Goal: Transaction & Acquisition: Book appointment/travel/reservation

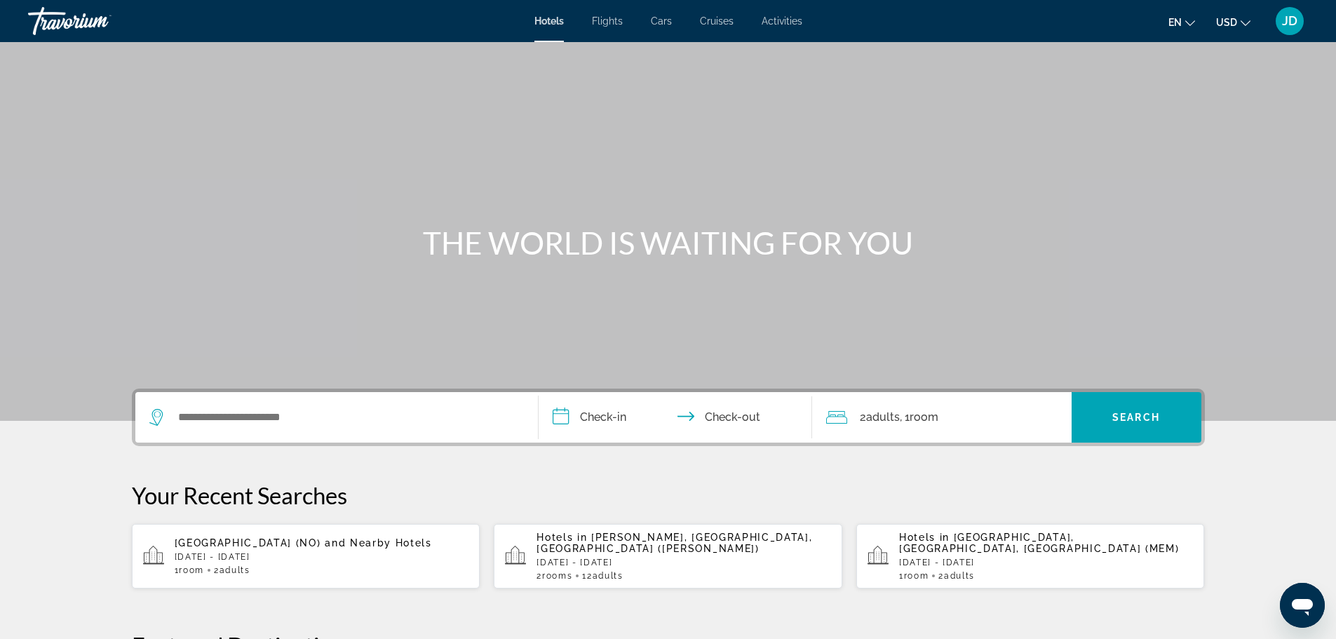
click at [790, 23] on span "Activities" at bounding box center [782, 20] width 41 height 11
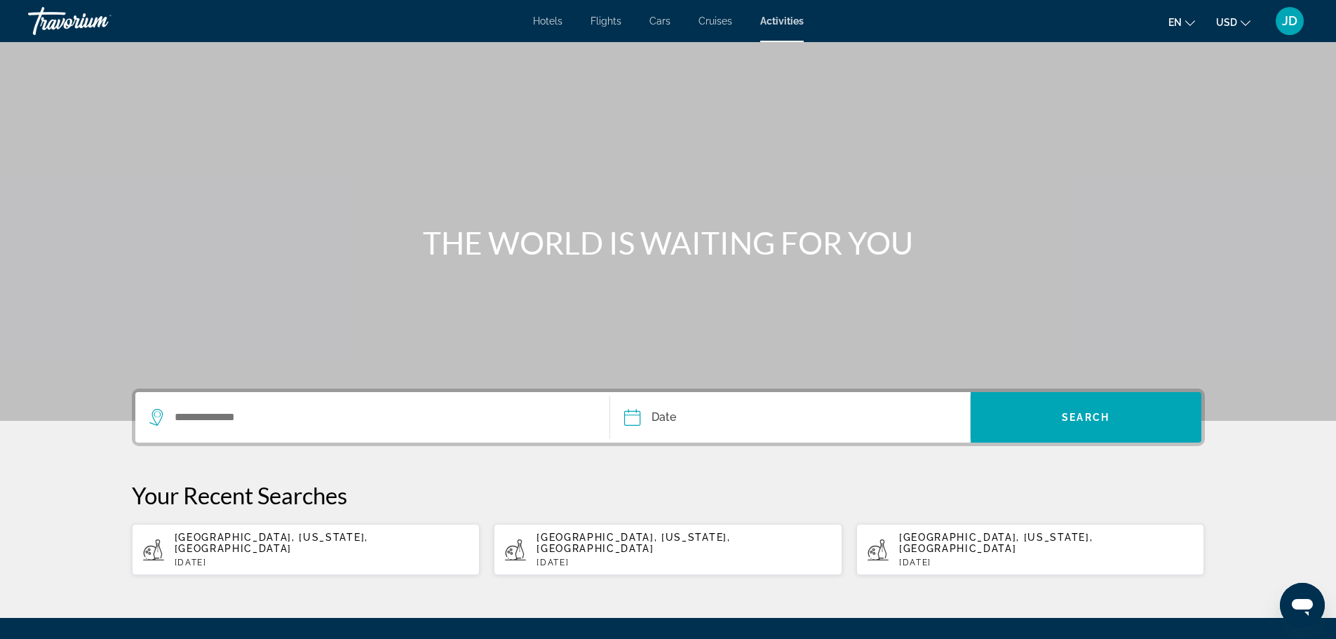
click at [324, 436] on div "Search widget" at bounding box center [372, 417] width 447 height 50
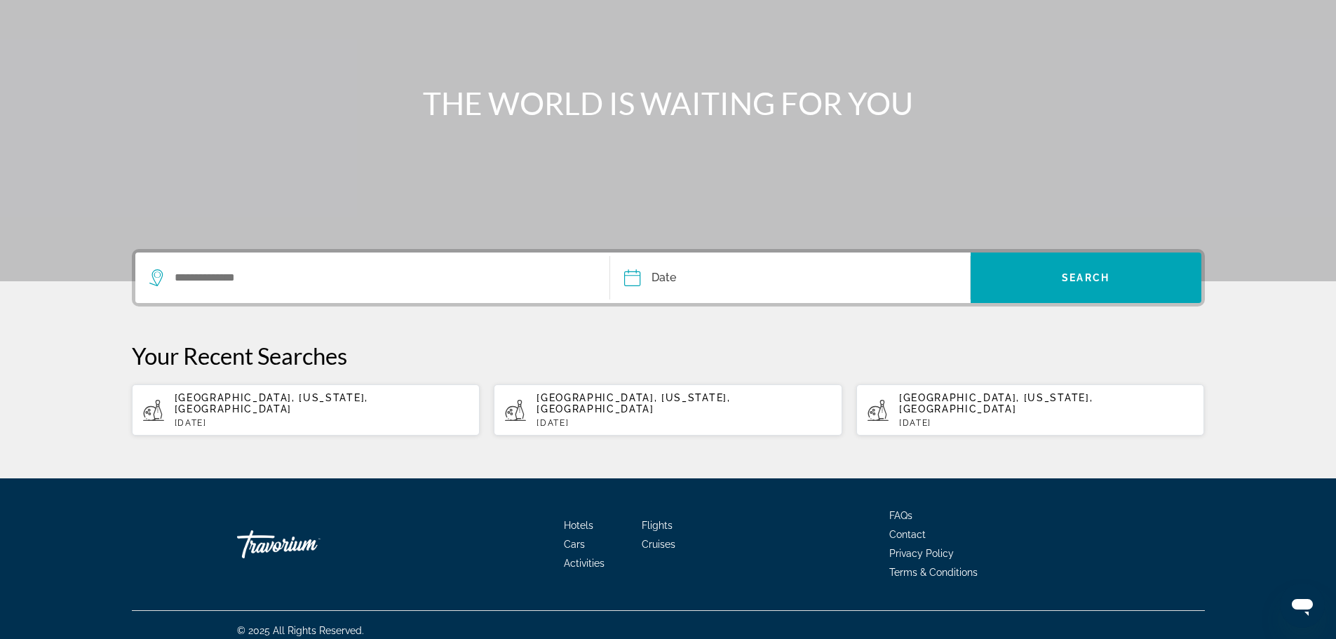
click at [324, 436] on div "THE WORLD IS WAITING FOR YOU Date Sep *** *** *** *** *** *** *** *** *** *** *…" at bounding box center [668, 191] width 1336 height 576
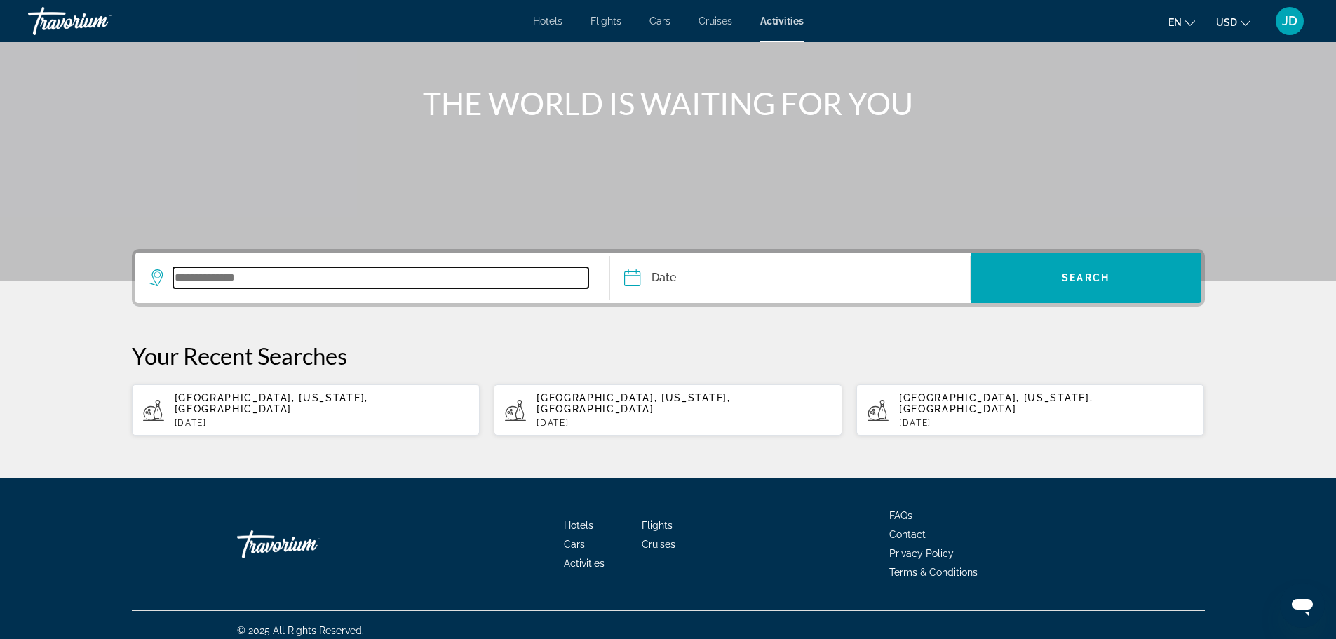
click at [326, 287] on input "Search widget" at bounding box center [381, 277] width 416 height 21
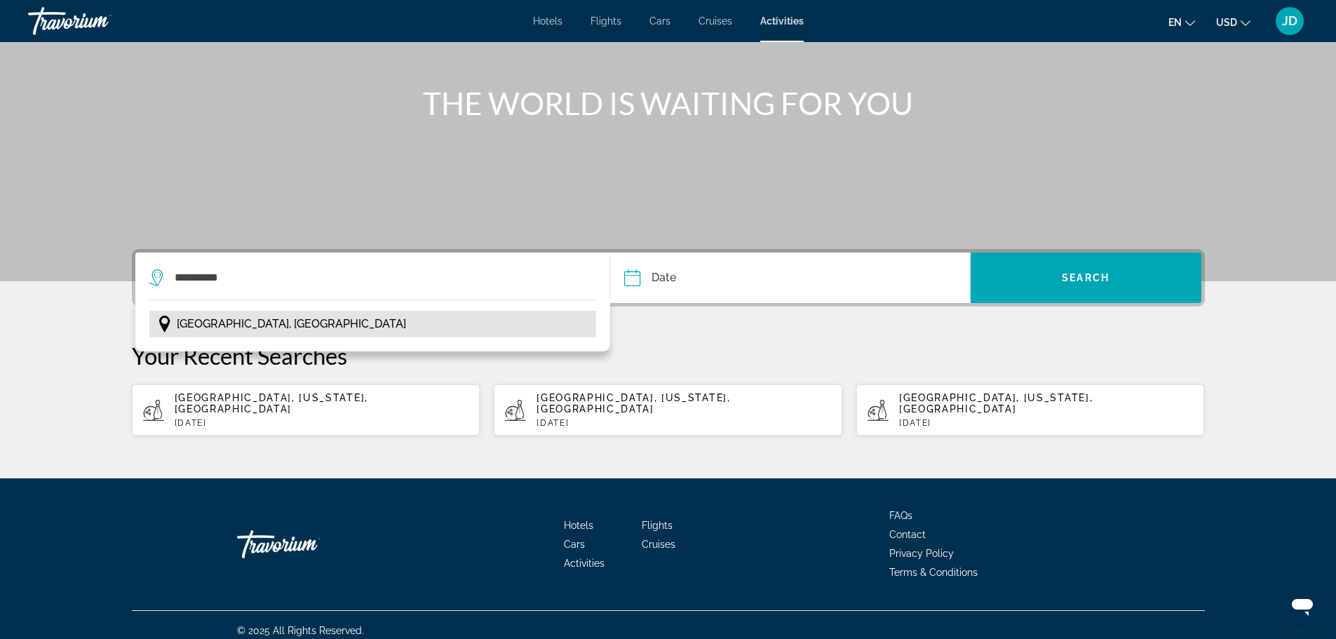
click at [217, 320] on span "[GEOGRAPHIC_DATA], [GEOGRAPHIC_DATA]" at bounding box center [291, 324] width 229 height 20
type input "**********"
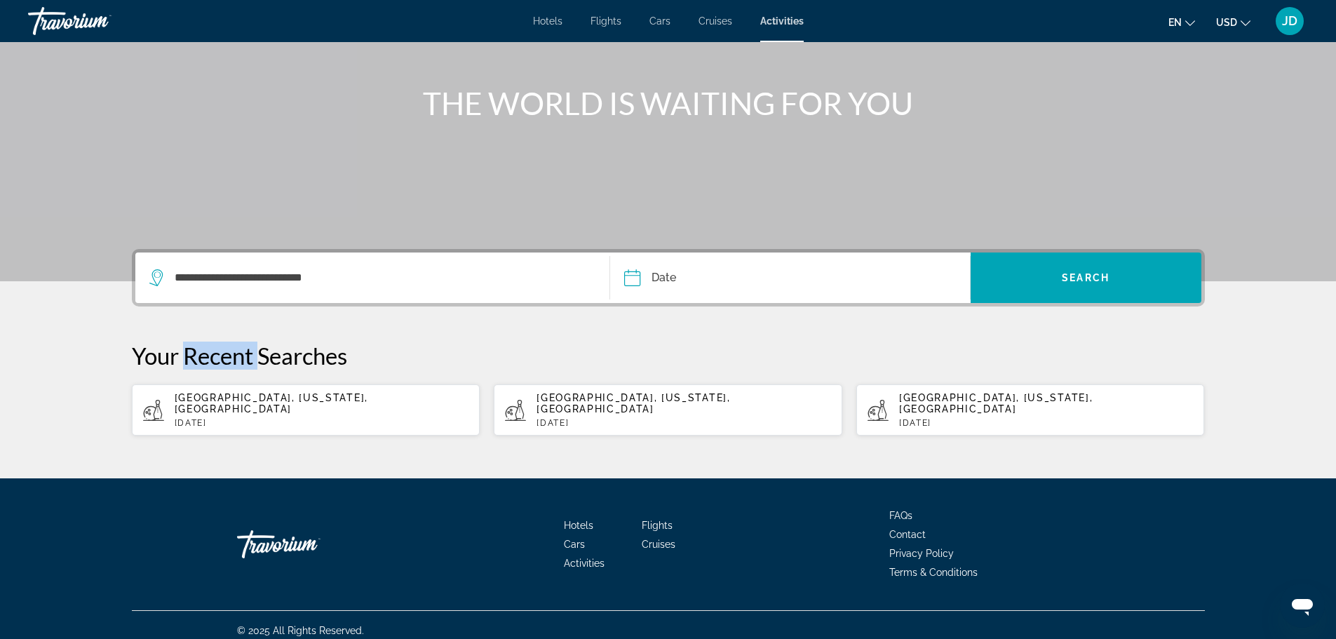
click at [217, 320] on div "**********" at bounding box center [668, 342] width 1129 height 187
click at [734, 277] on input "Date" at bounding box center [710, 279] width 178 height 55
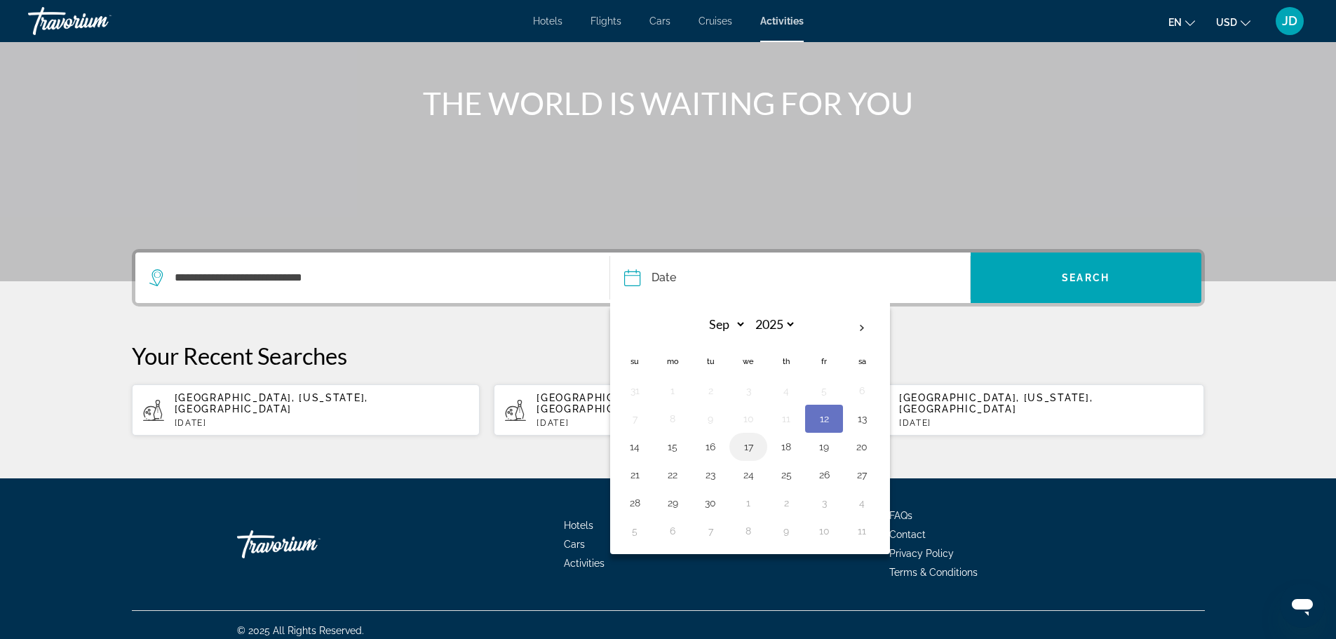
click at [749, 447] on button "17" at bounding box center [748, 447] width 22 height 20
type input "**********"
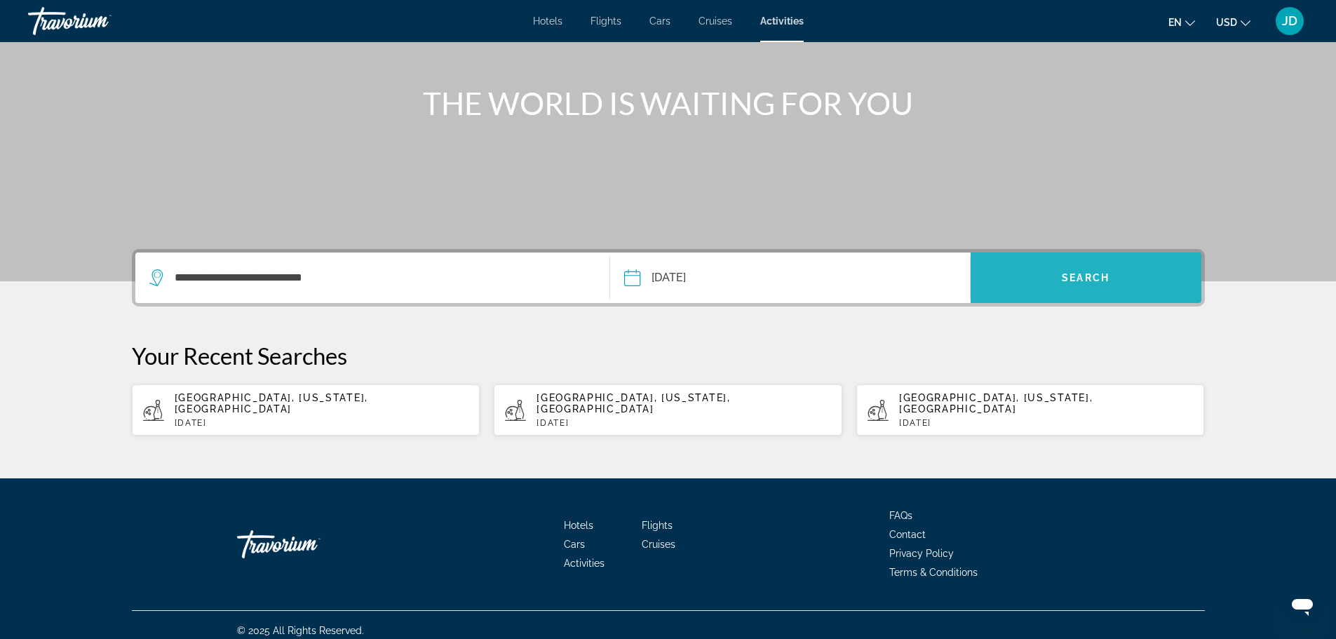
click at [1086, 277] on span "Search" at bounding box center [1086, 277] width 48 height 11
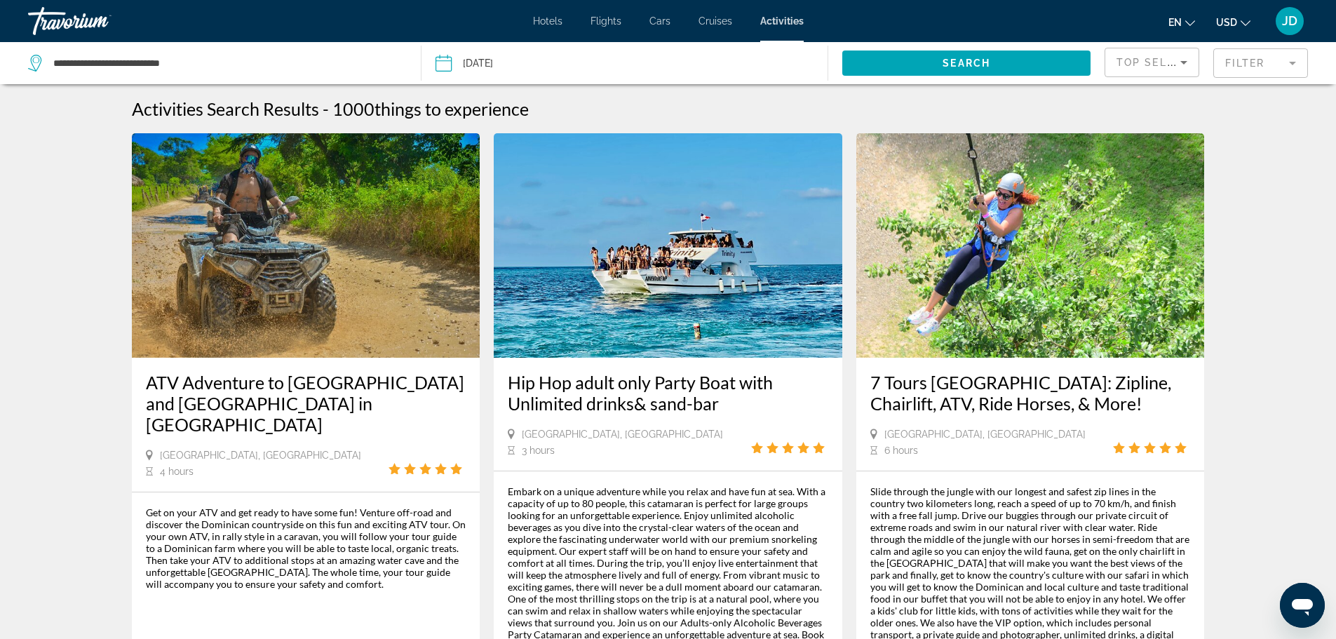
click at [1260, 66] on mat-form-field "Filter" at bounding box center [1260, 62] width 95 height 29
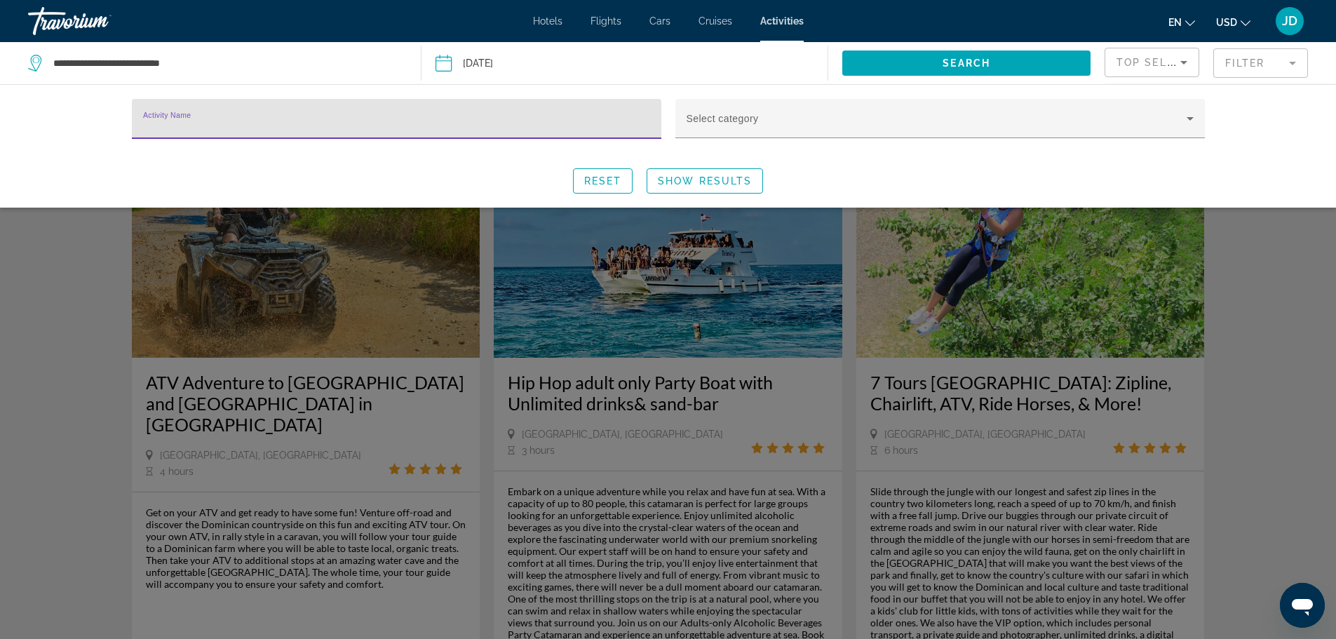
click at [1283, 63] on mat-form-field "Filter" at bounding box center [1260, 62] width 95 height 29
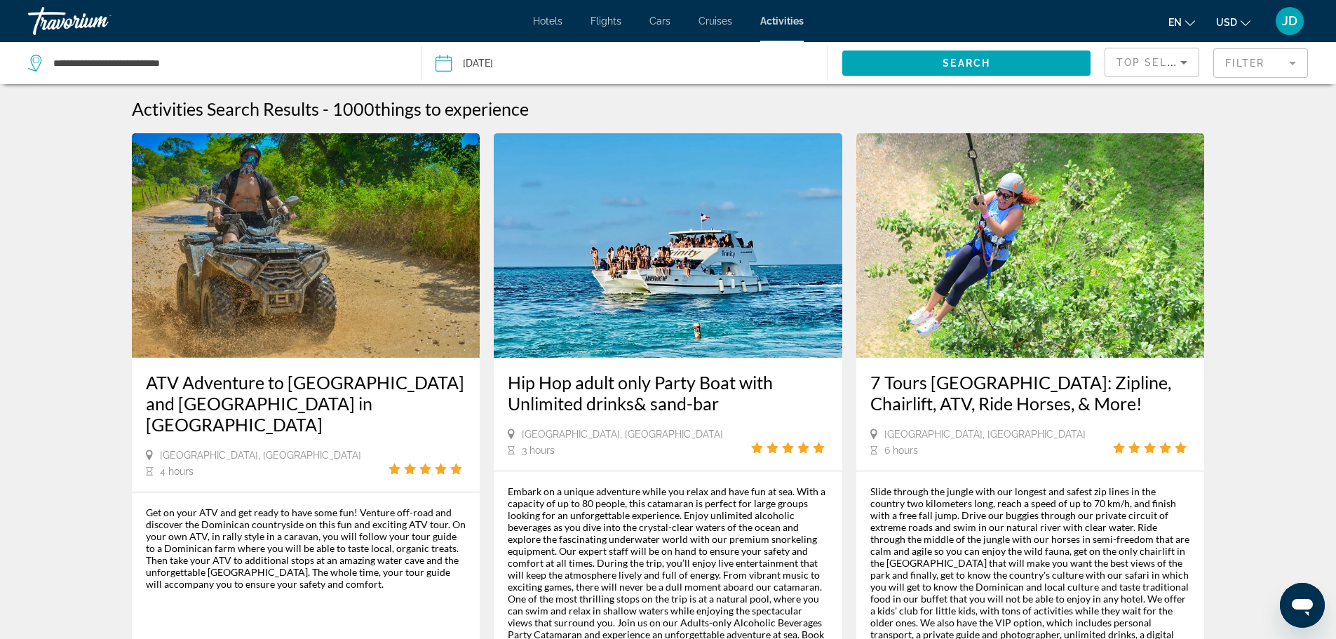
click at [1283, 63] on mat-form-field "Filter" at bounding box center [1260, 62] width 95 height 29
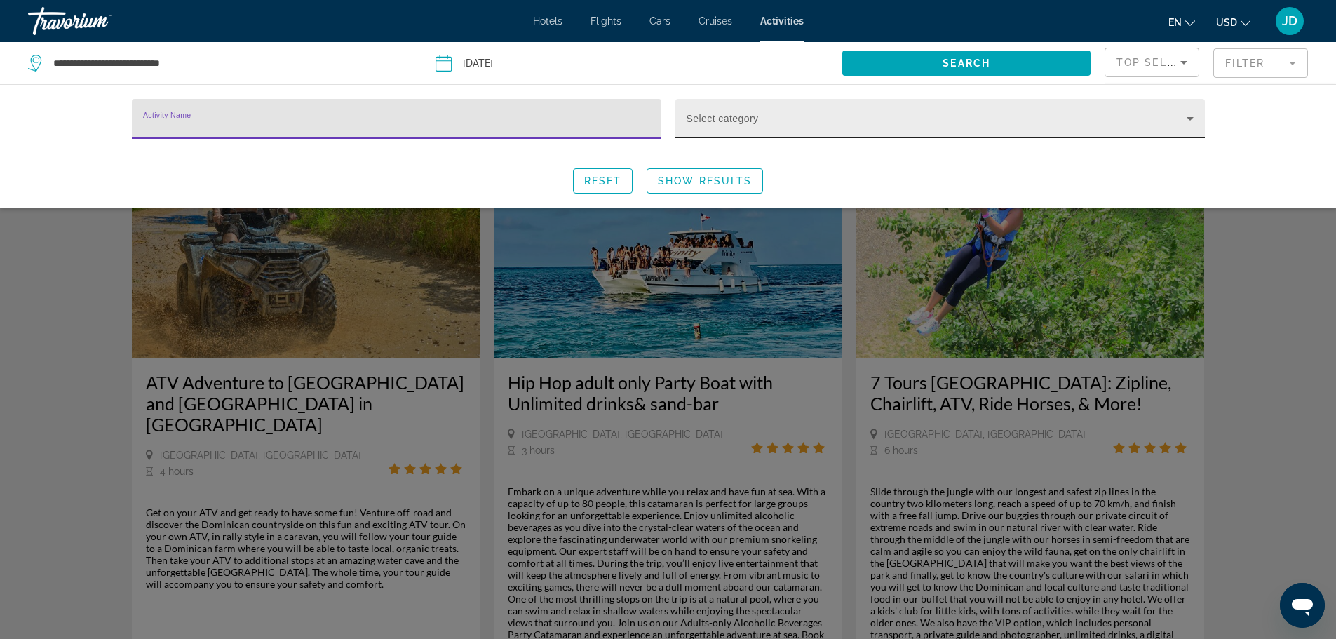
click at [1040, 121] on span "Search widget" at bounding box center [937, 124] width 500 height 17
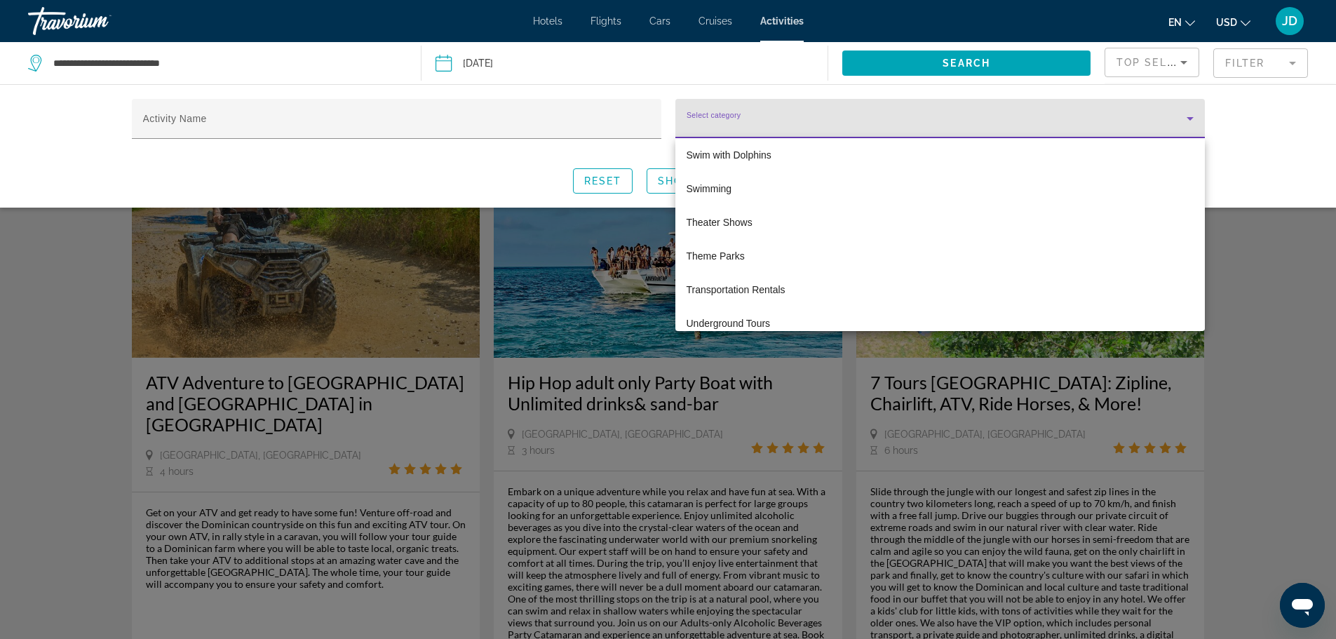
scroll to position [4418, 0]
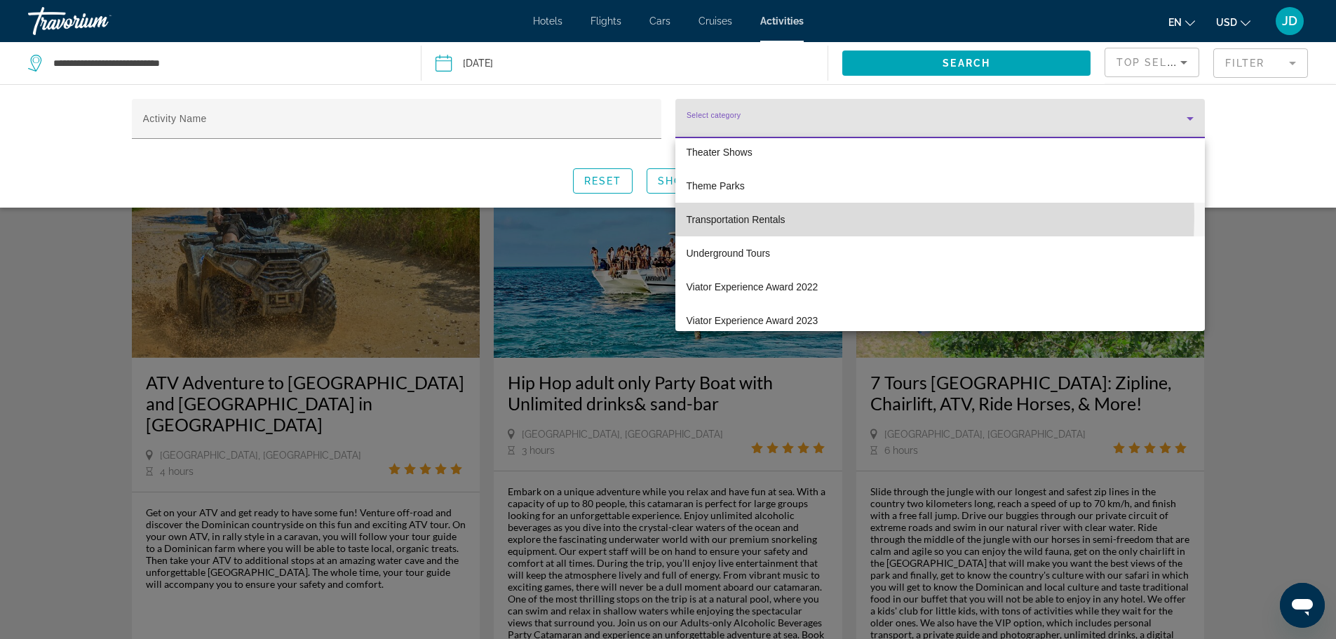
click at [717, 216] on span "Transportation Rentals" at bounding box center [736, 219] width 99 height 17
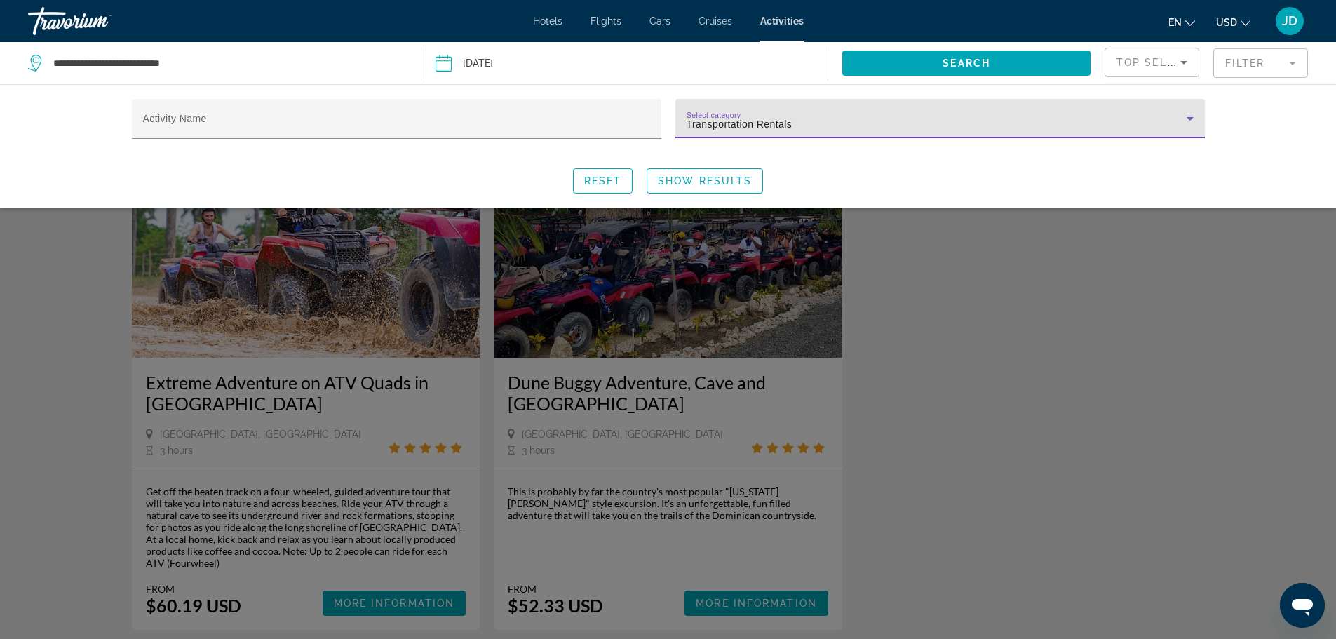
click at [994, 123] on div "Transportation Rentals" at bounding box center [937, 124] width 500 height 17
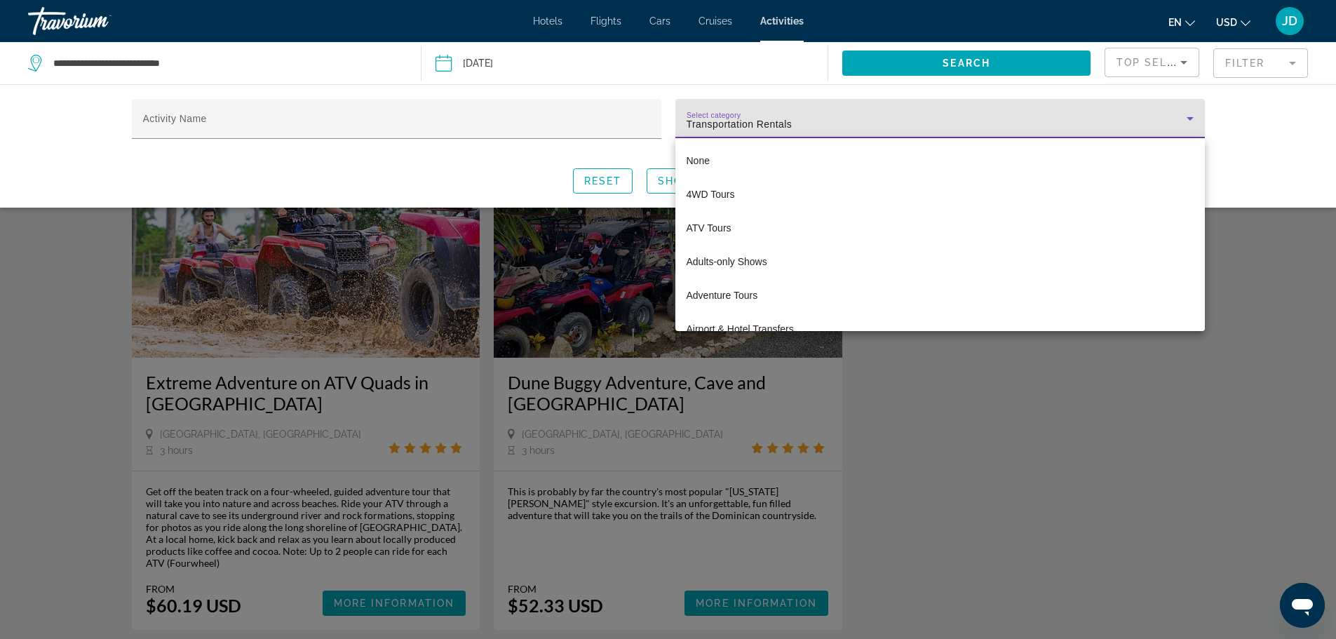
click at [994, 123] on body "**********" at bounding box center [668, 319] width 1336 height 639
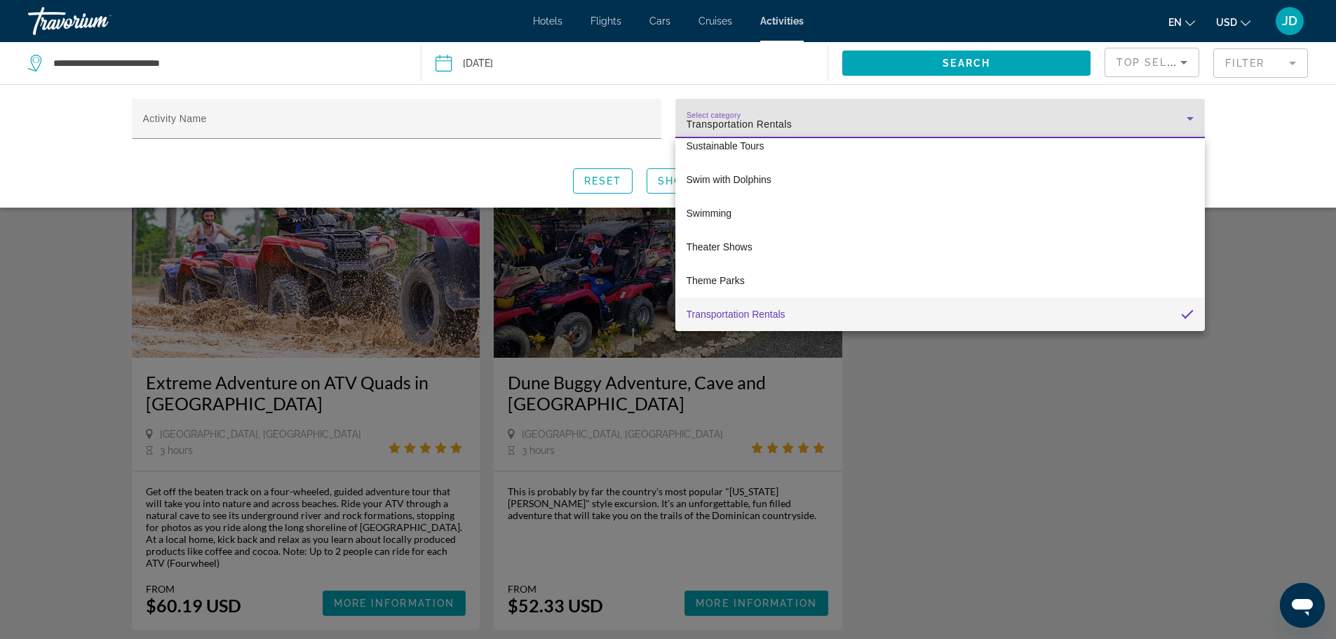
click at [362, 133] on div at bounding box center [668, 319] width 1336 height 639
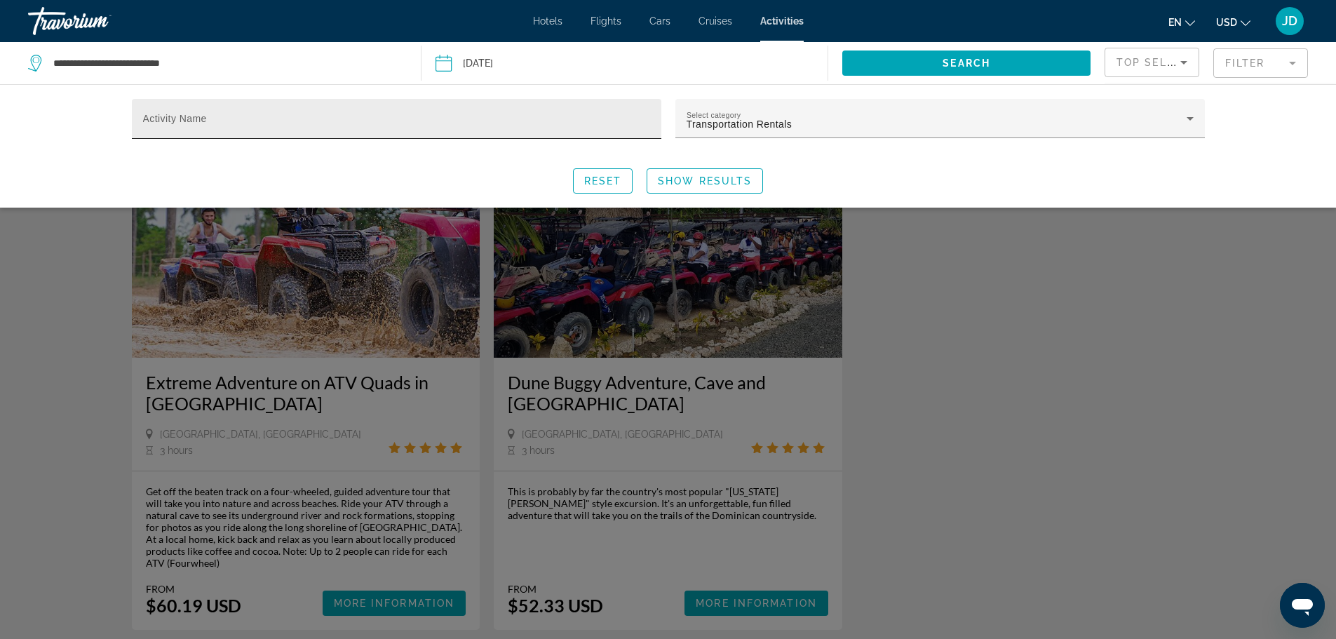
click at [362, 129] on input "Activity Name" at bounding box center [396, 124] width 507 height 17
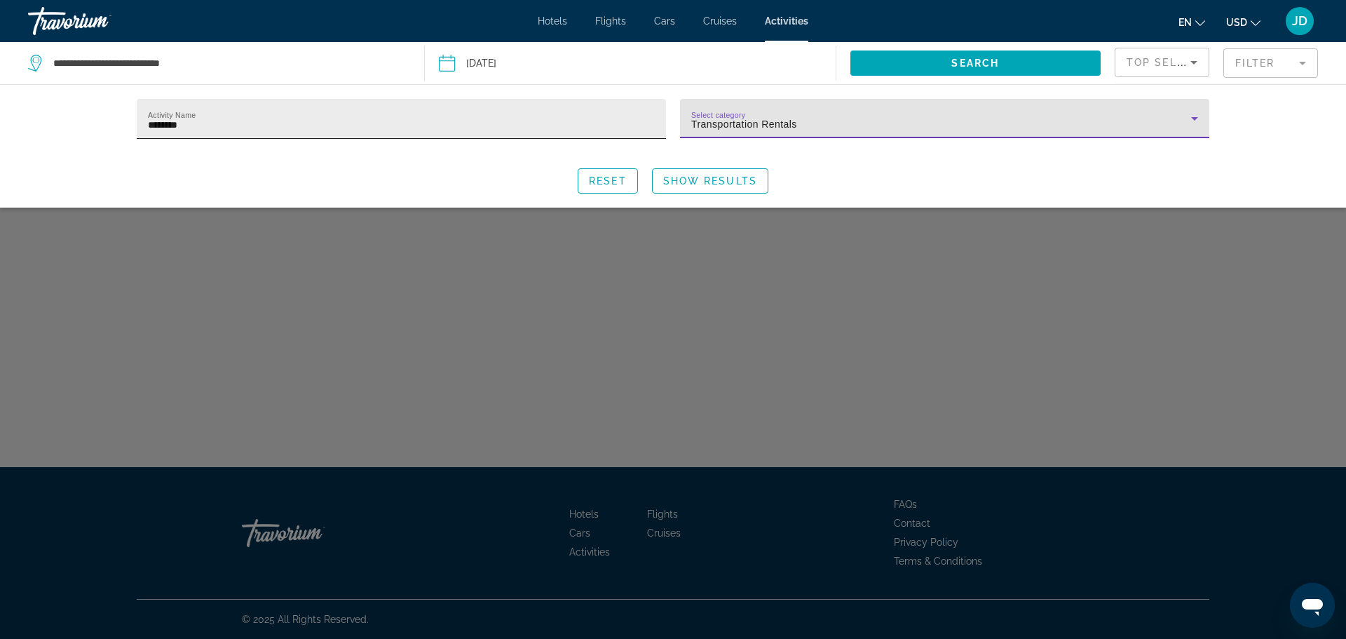
click at [344, 133] on div "Activity Name ********" at bounding box center [401, 119] width 507 height 40
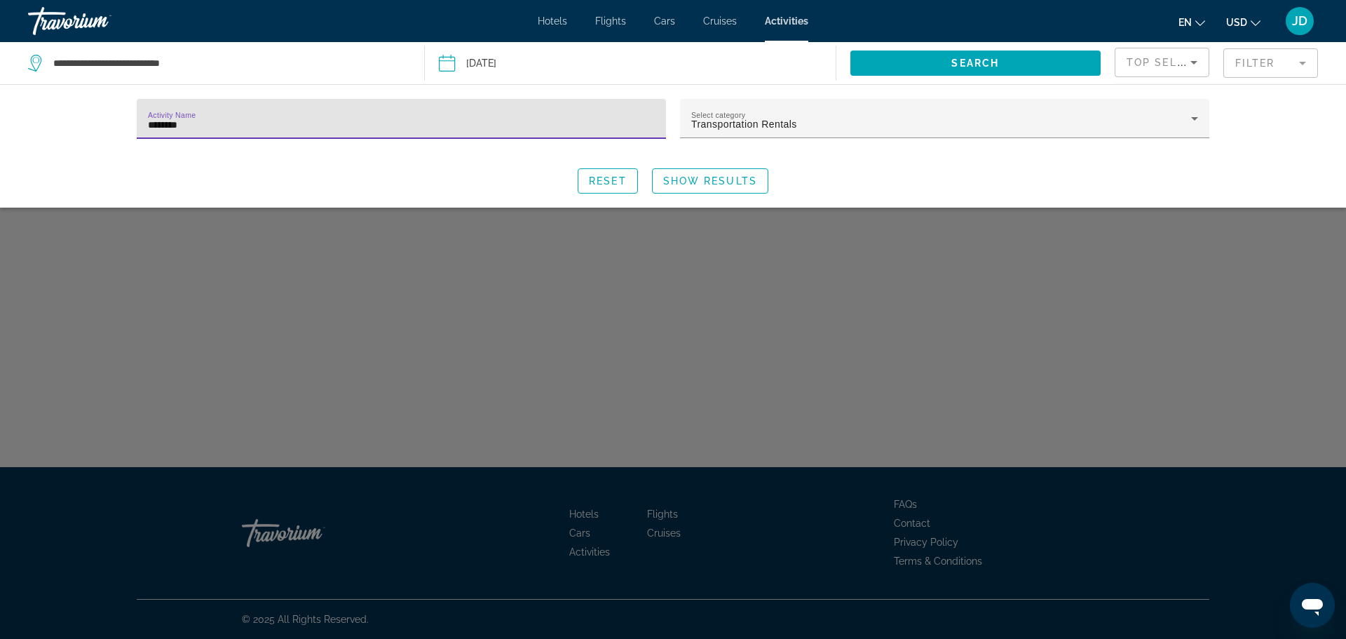
click at [214, 131] on input "********" at bounding box center [401, 124] width 507 height 17
type input "*"
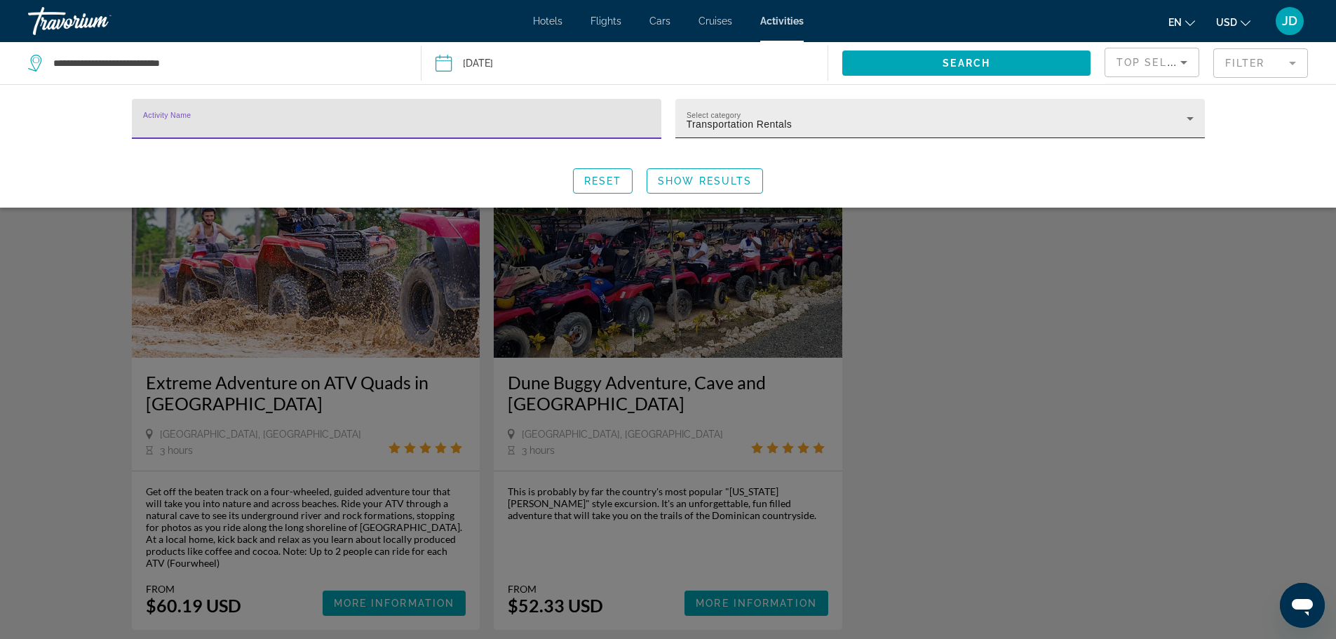
click at [1156, 120] on div "Transportation Rentals" at bounding box center [937, 124] width 500 height 17
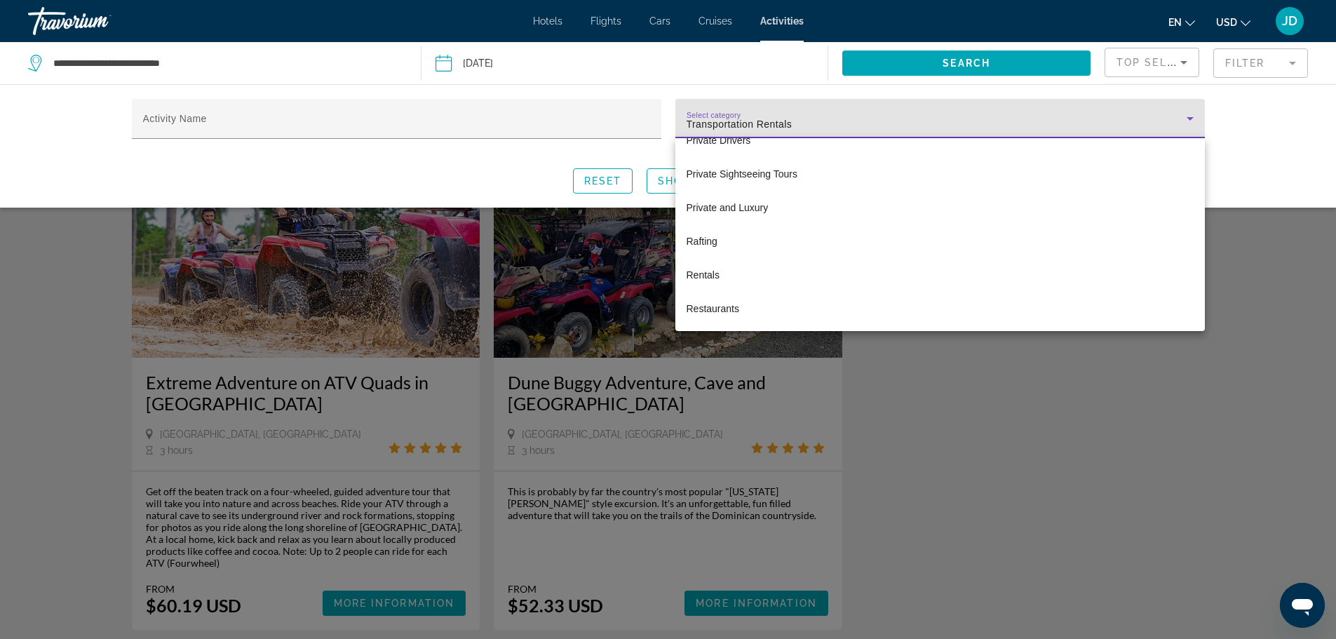
scroll to position [3182, 0]
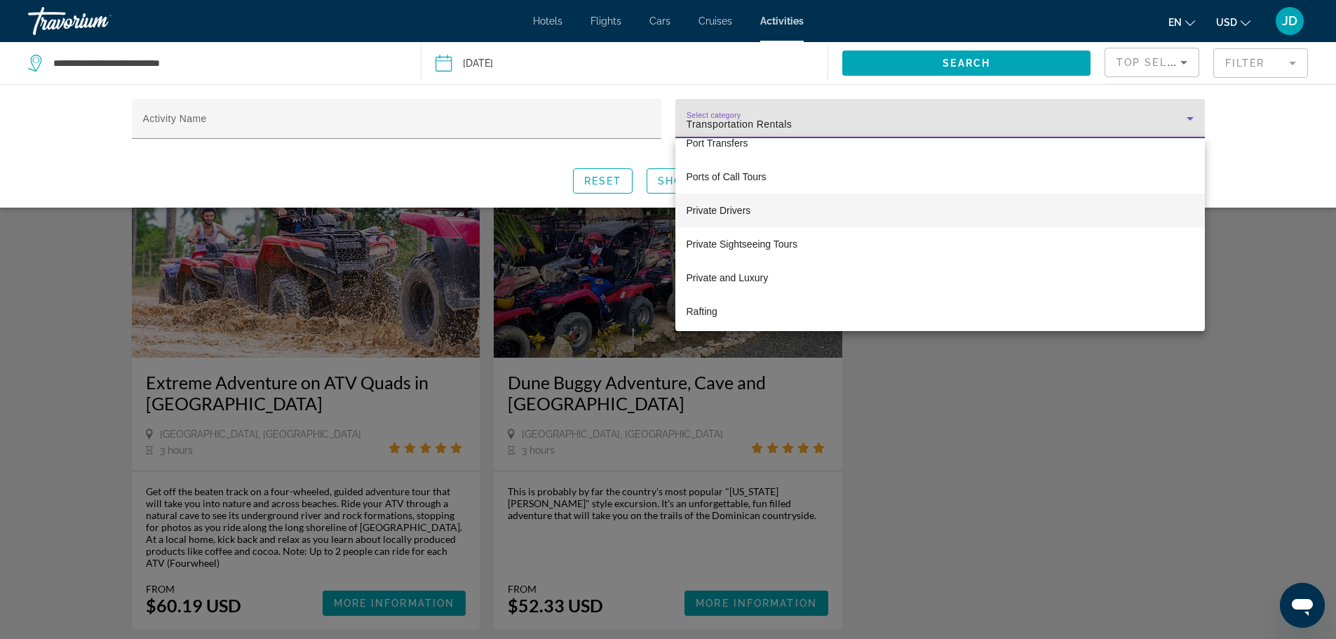
click at [731, 219] on mat-option "Private Drivers" at bounding box center [939, 211] width 529 height 34
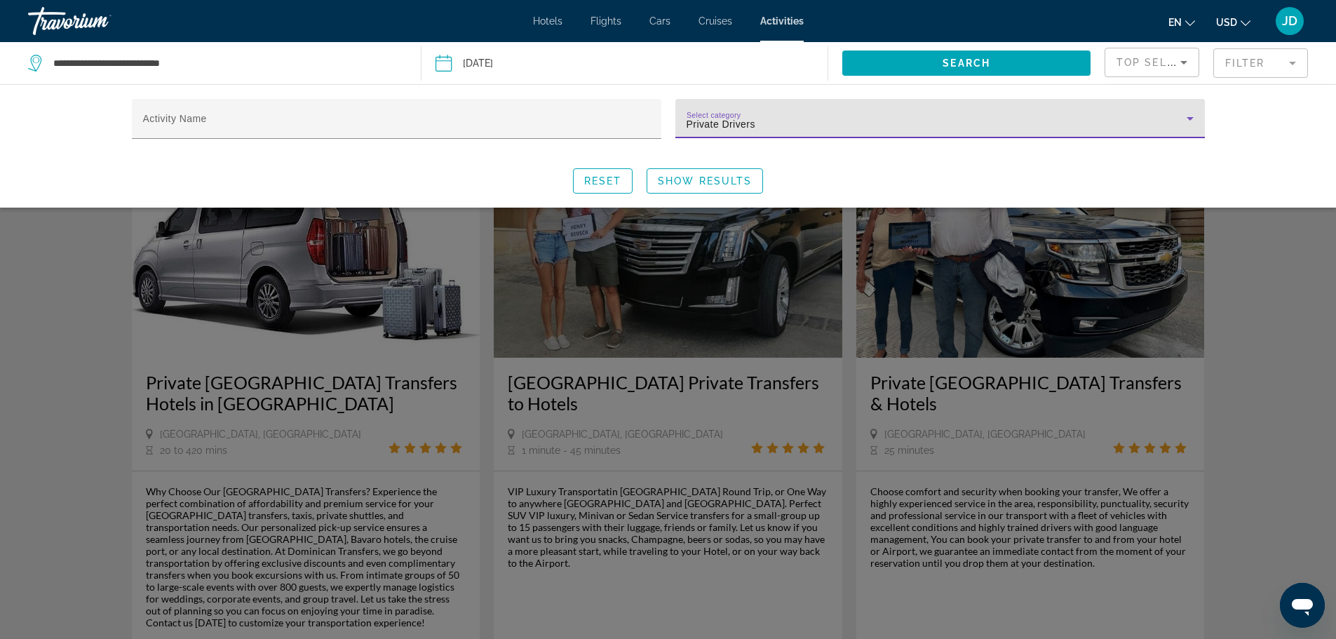
scroll to position [70, 0]
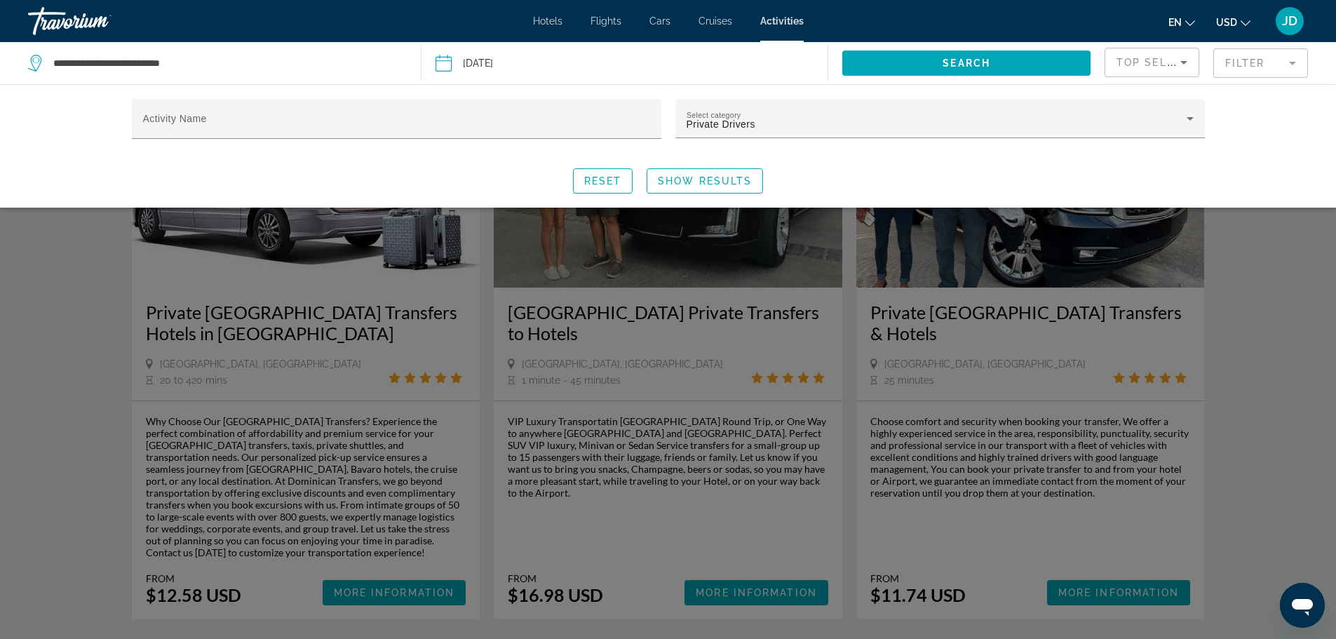
click at [1284, 140] on div "Activity Name Select category Private Drivers Reset Show Results" at bounding box center [668, 145] width 1336 height 123
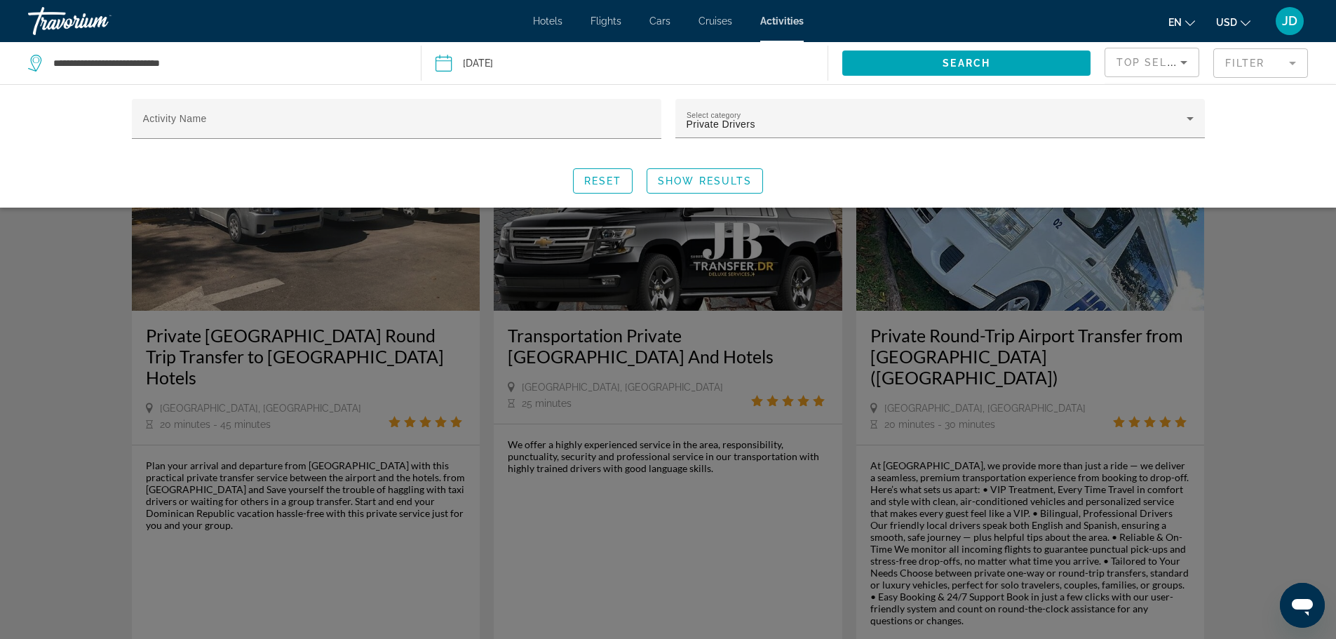
scroll to position [561, 0]
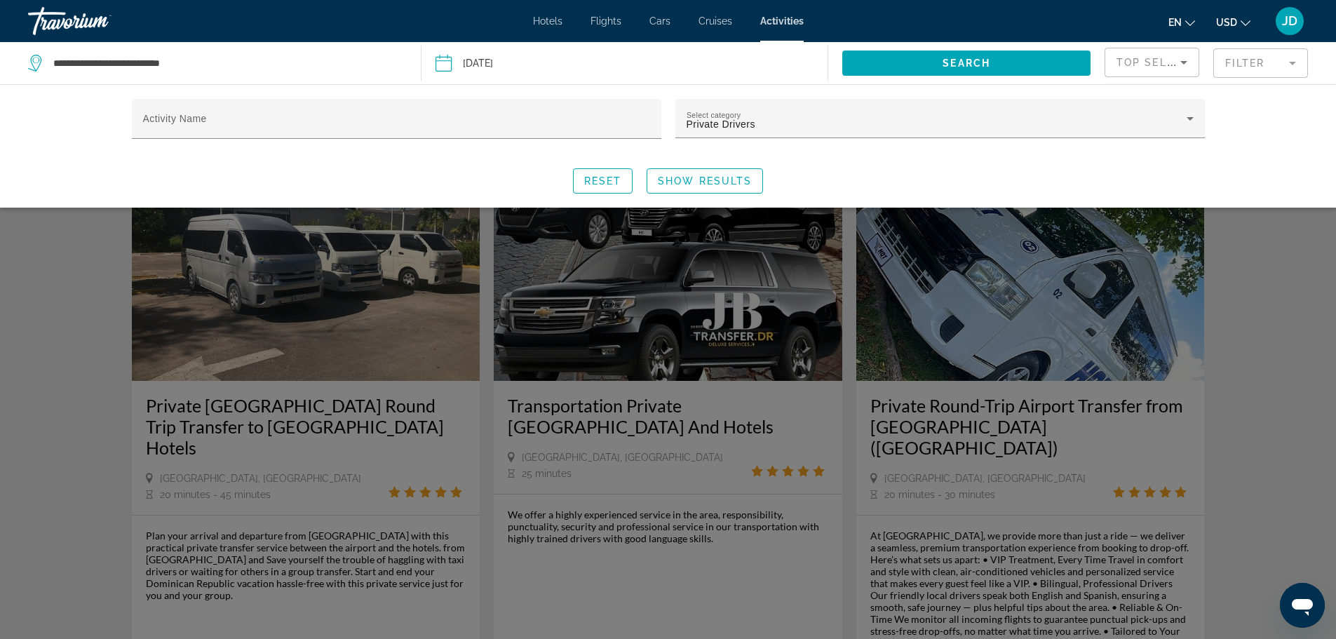
click at [670, 294] on div "Search widget" at bounding box center [668, 421] width 1336 height 436
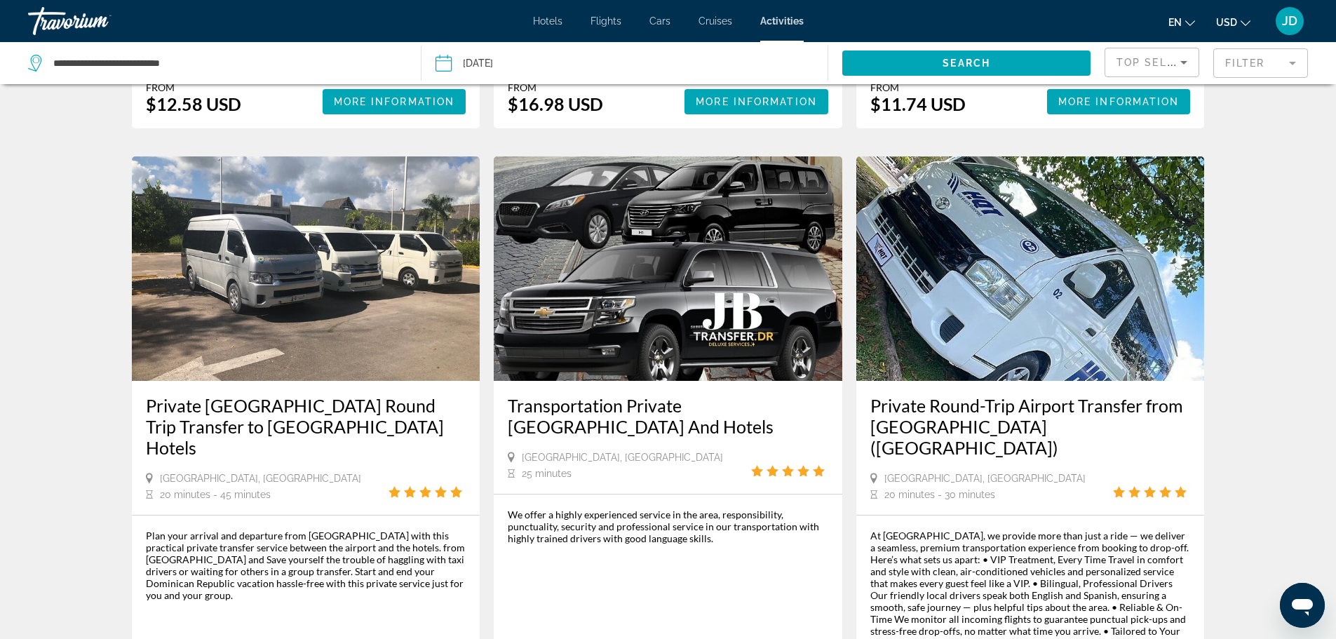
click at [670, 294] on img "Main content" at bounding box center [668, 268] width 349 height 224
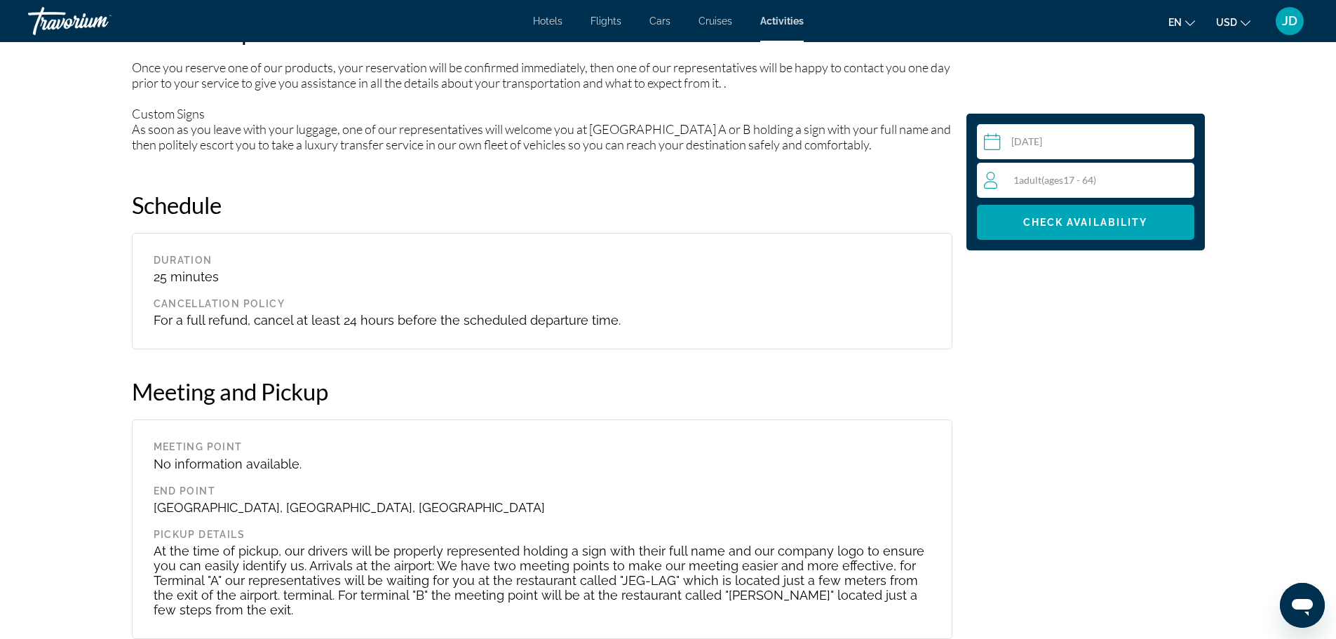
scroll to position [1155, 0]
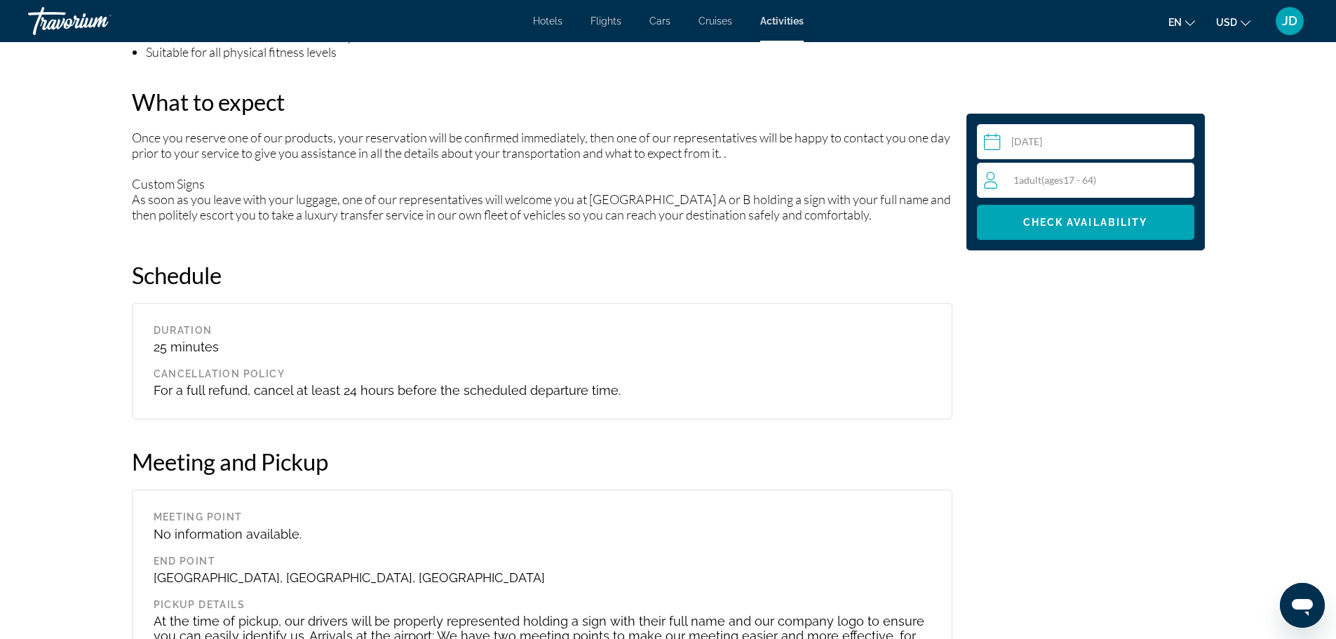
click at [1061, 140] on input "Main content" at bounding box center [1088, 143] width 223 height 39
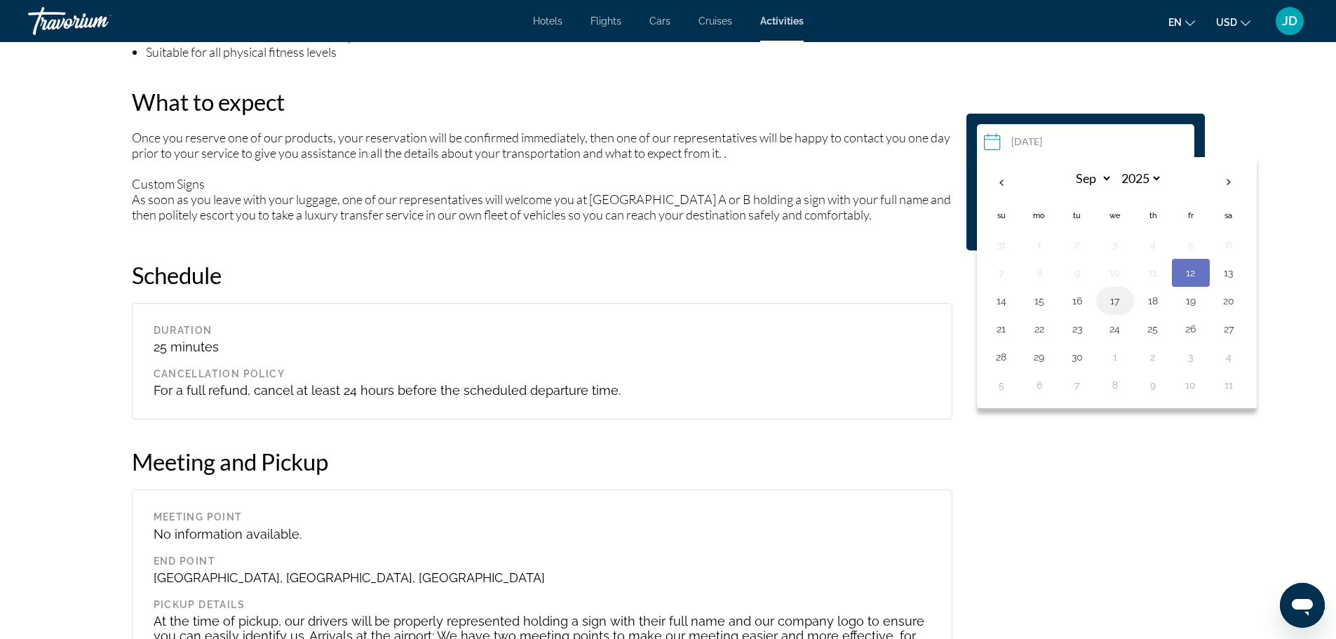
click at [1108, 304] on button "17" at bounding box center [1115, 301] width 22 height 20
type input "**********"
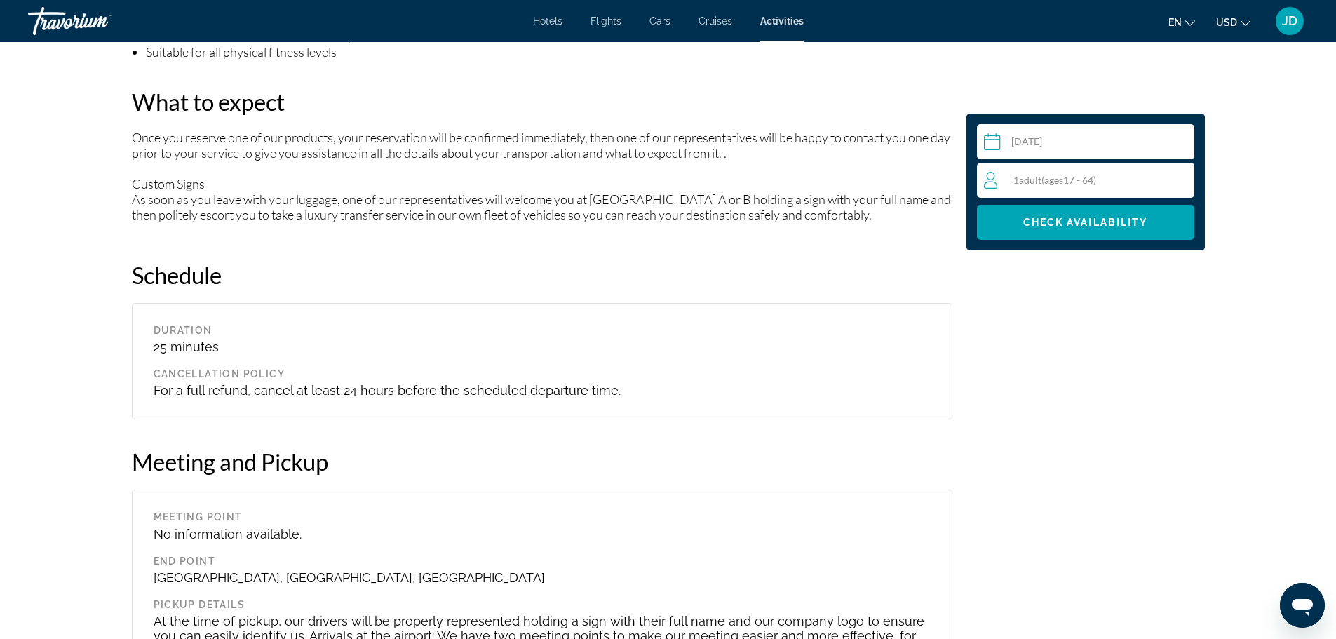
scroll to position [1793, 0]
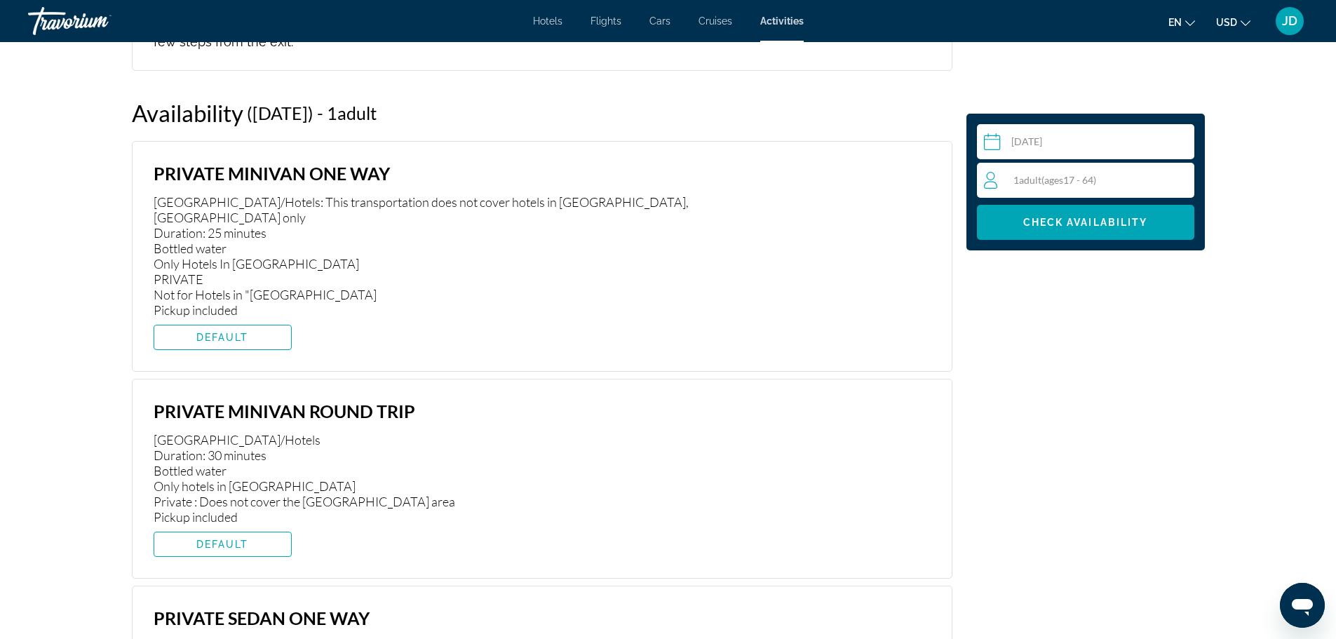
click at [1106, 182] on div "1 Adult Adults ( ages [DEMOGRAPHIC_DATA])" at bounding box center [1089, 180] width 210 height 17
click at [1180, 182] on icon "Increment adults" at bounding box center [1180, 179] width 13 height 13
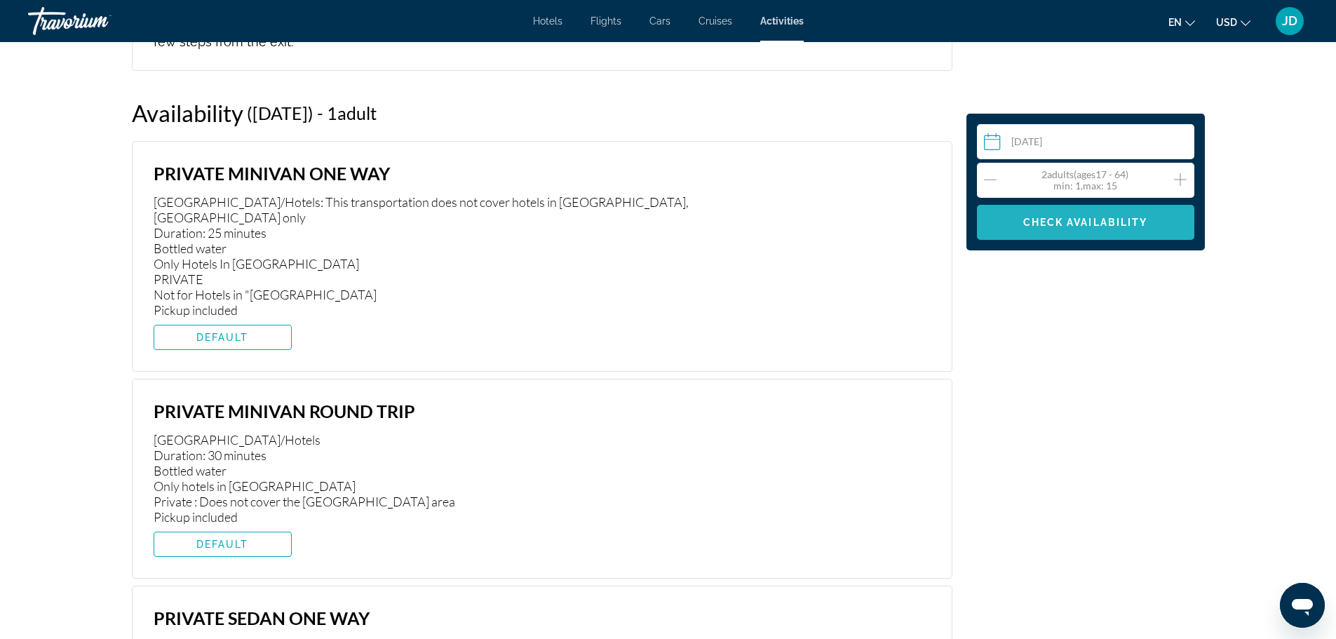
click at [1078, 224] on span "Check Availability" at bounding box center [1085, 222] width 125 height 11
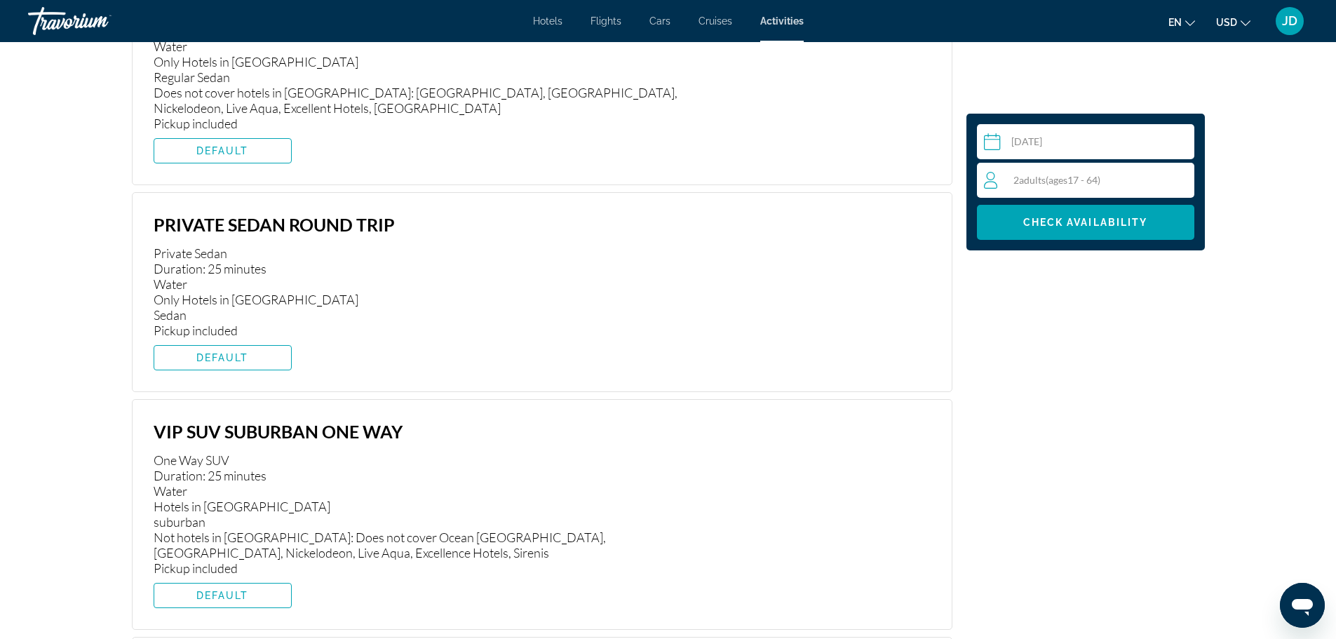
scroll to position [2354, 0]
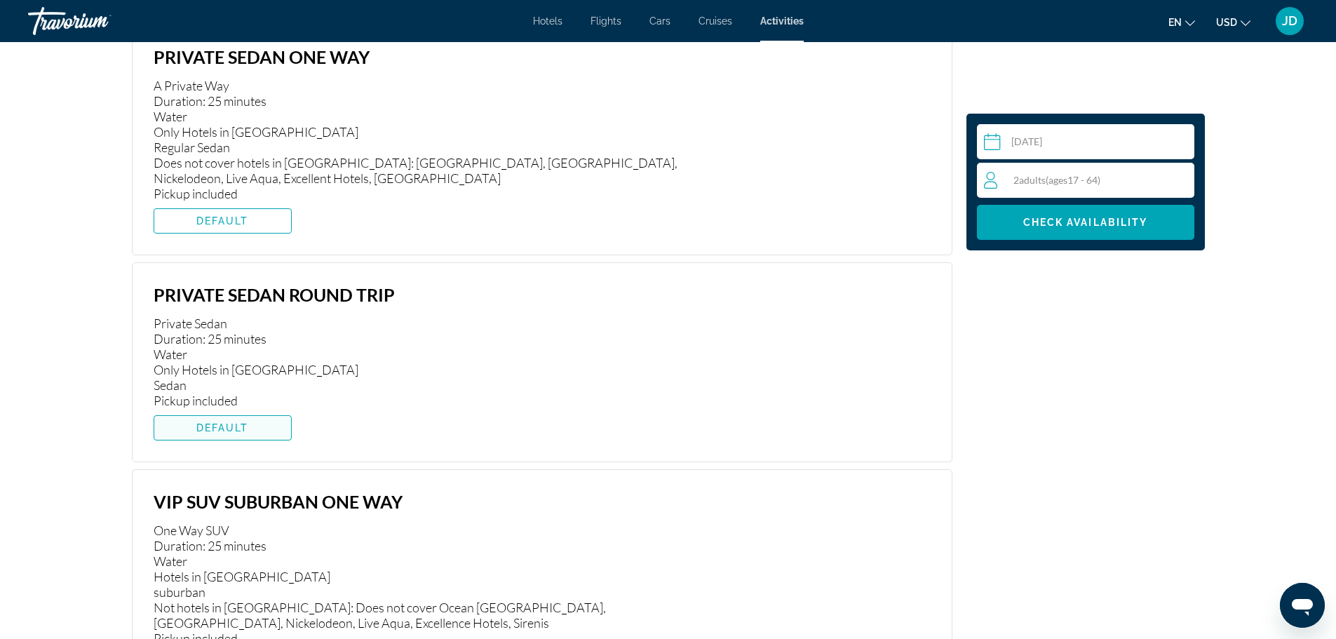
click at [235, 422] on span "DEFAULT" at bounding box center [222, 427] width 53 height 11
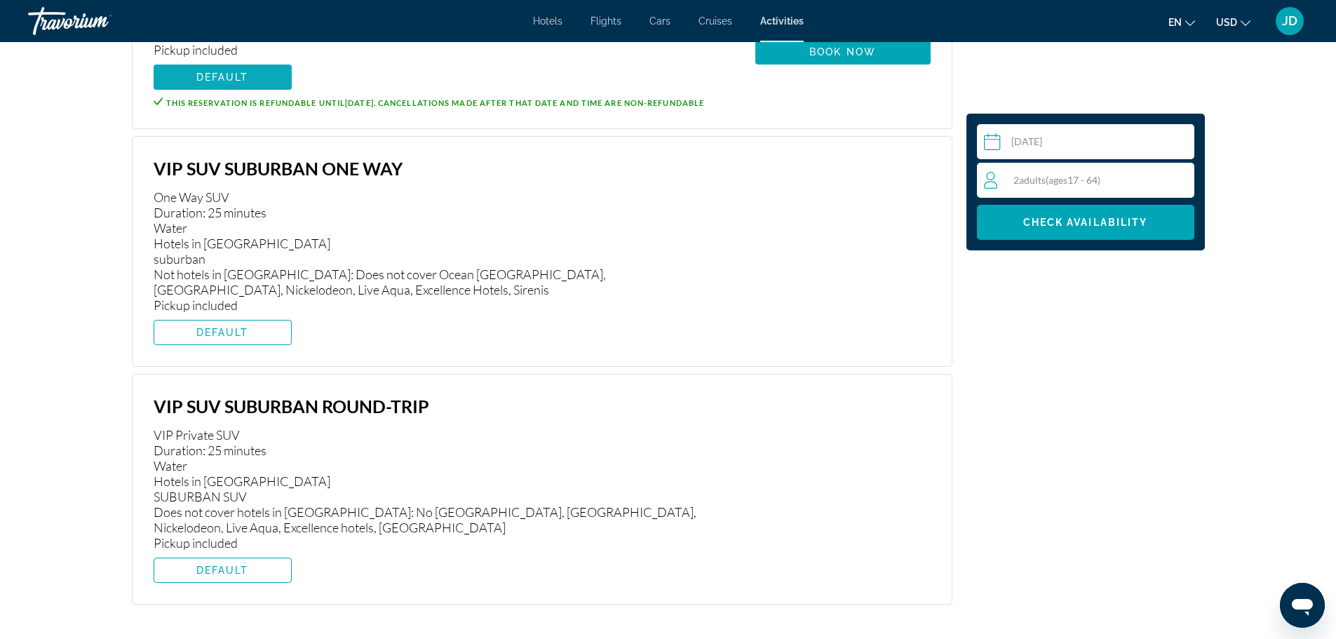
scroll to position [2775, 0]
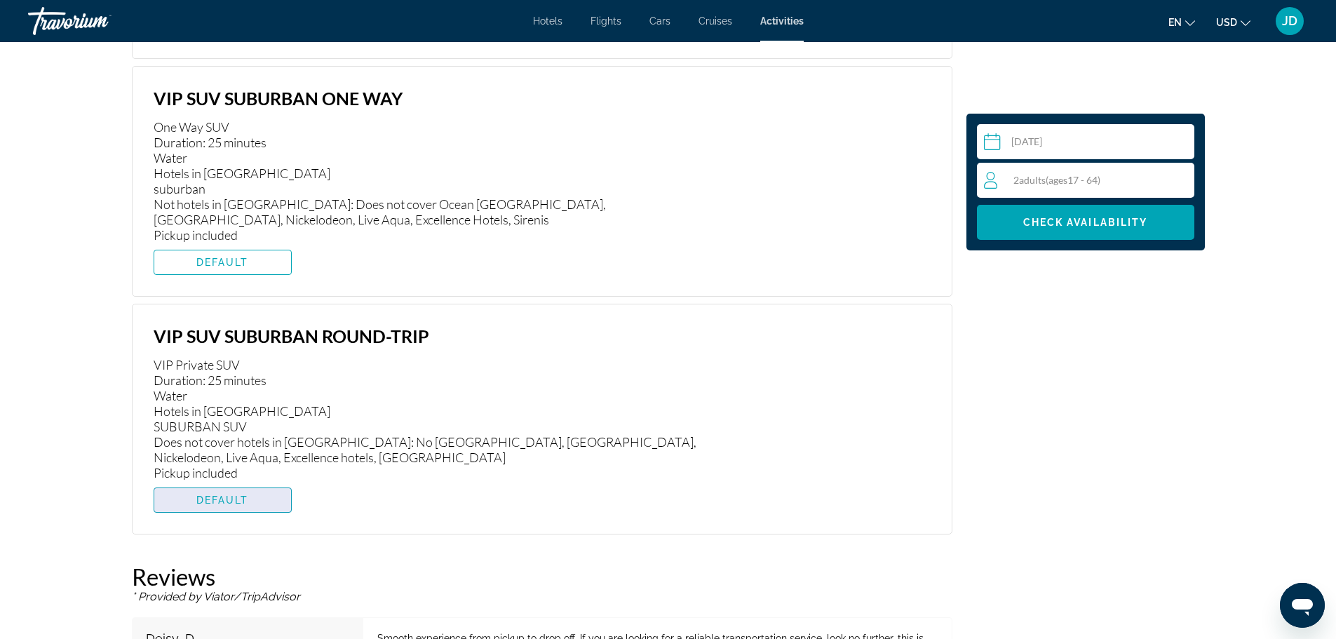
click at [202, 494] on span "DEFAULT" at bounding box center [222, 499] width 53 height 11
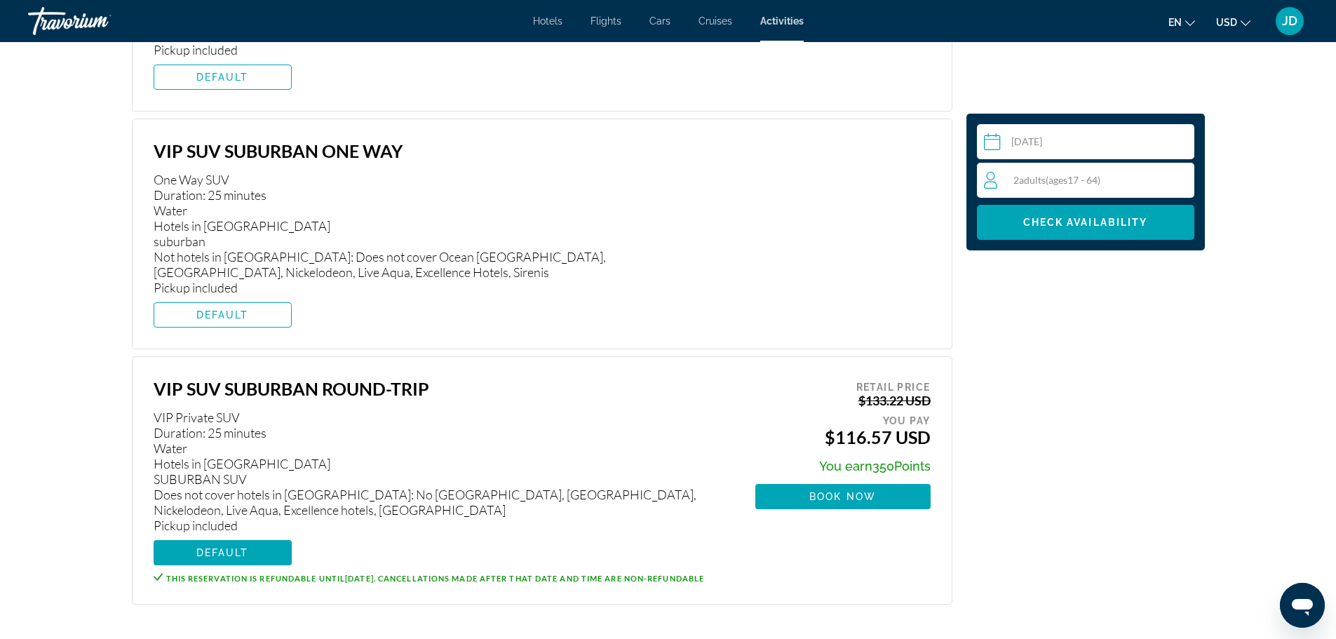
scroll to position [2565, 0]
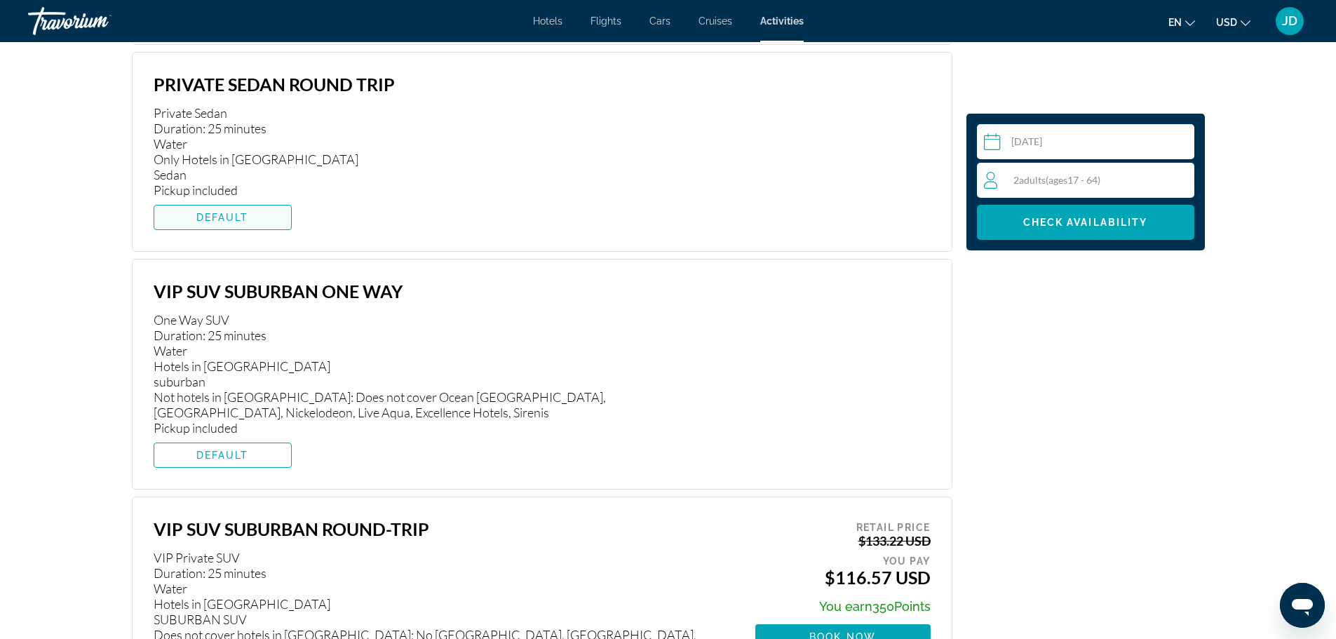
click at [227, 212] on span "DEFAULT" at bounding box center [222, 217] width 53 height 11
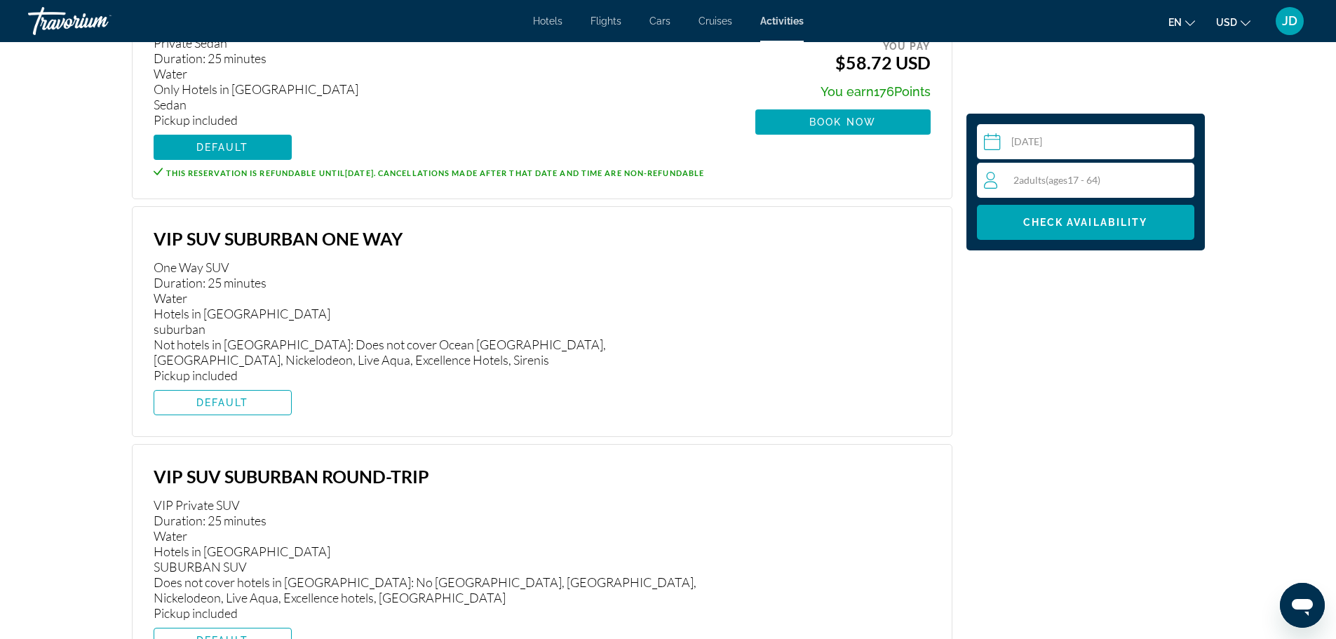
scroll to position [2495, 0]
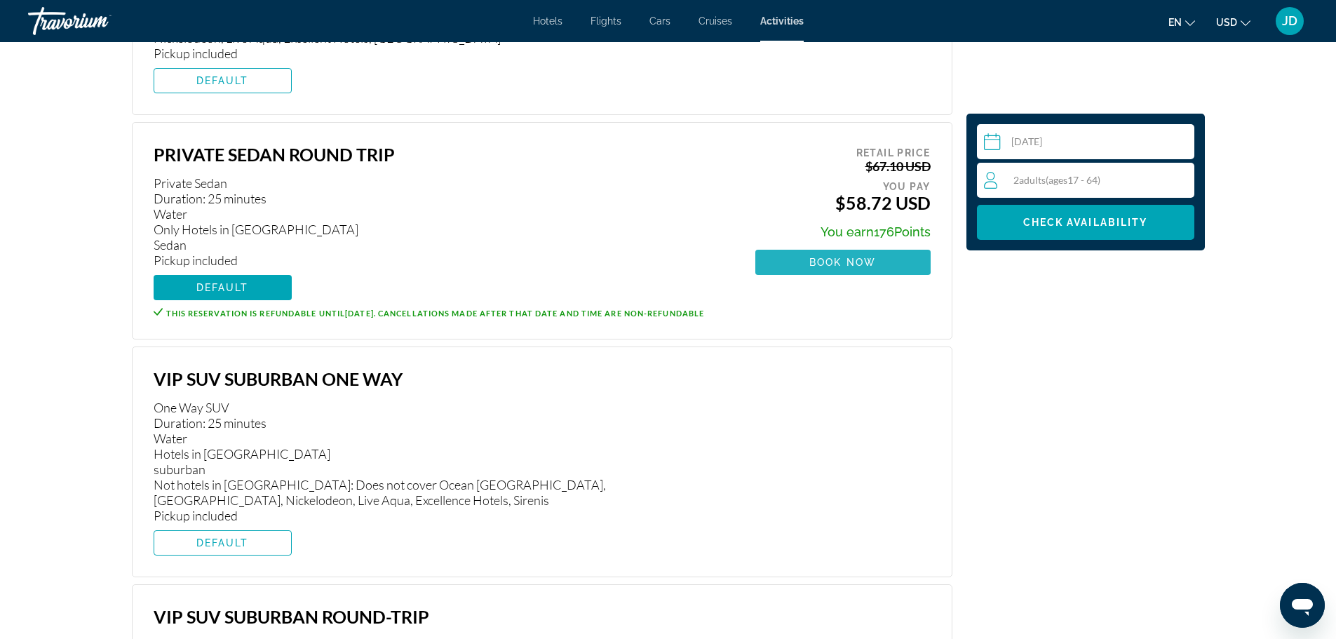
click at [806, 245] on span "Main content" at bounding box center [842, 262] width 175 height 34
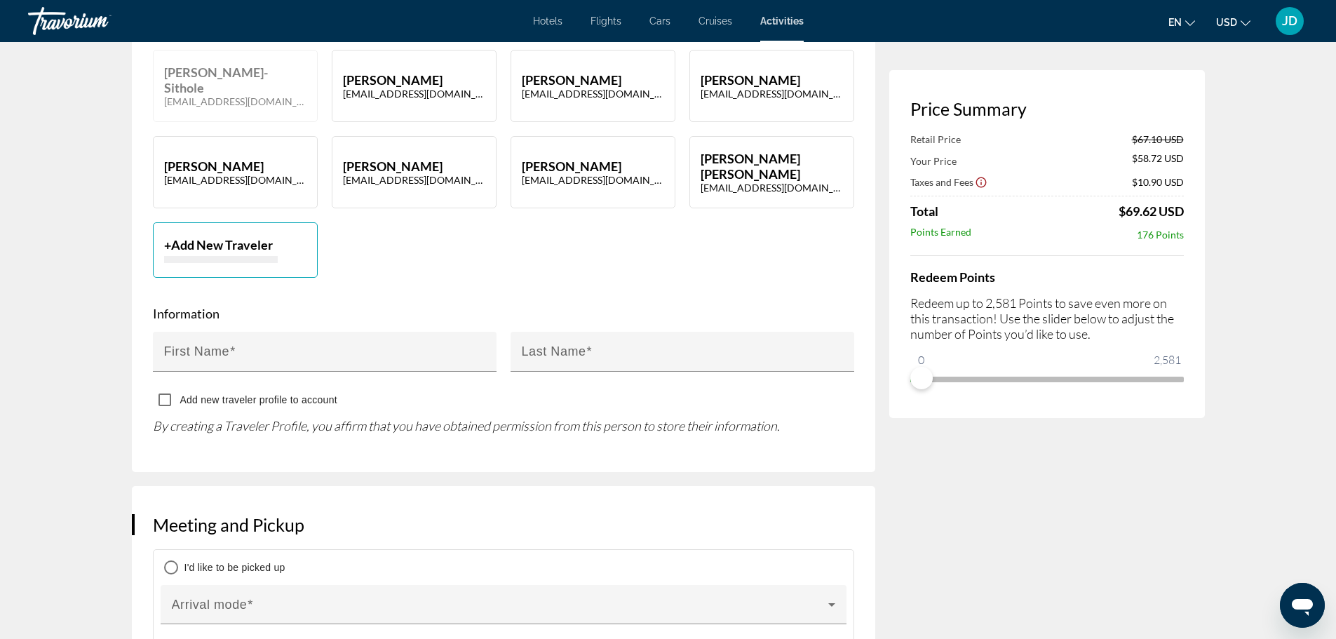
scroll to position [842, 0]
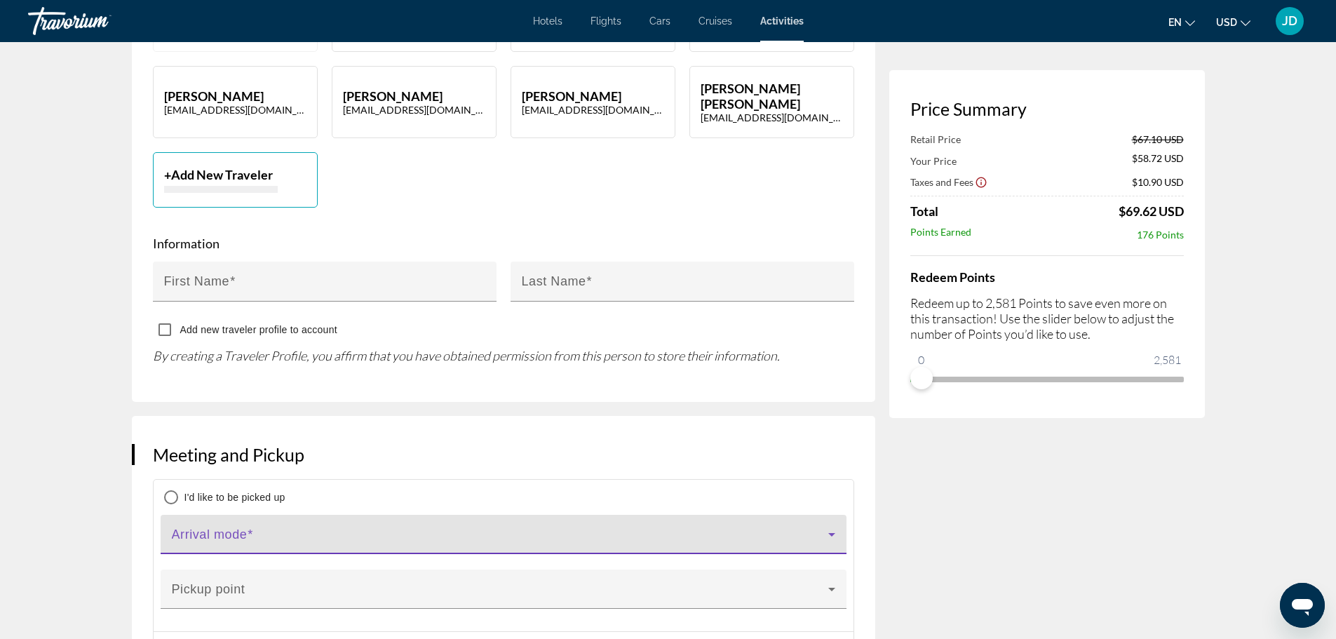
click at [824, 532] on div "Main content" at bounding box center [503, 540] width 663 height 17
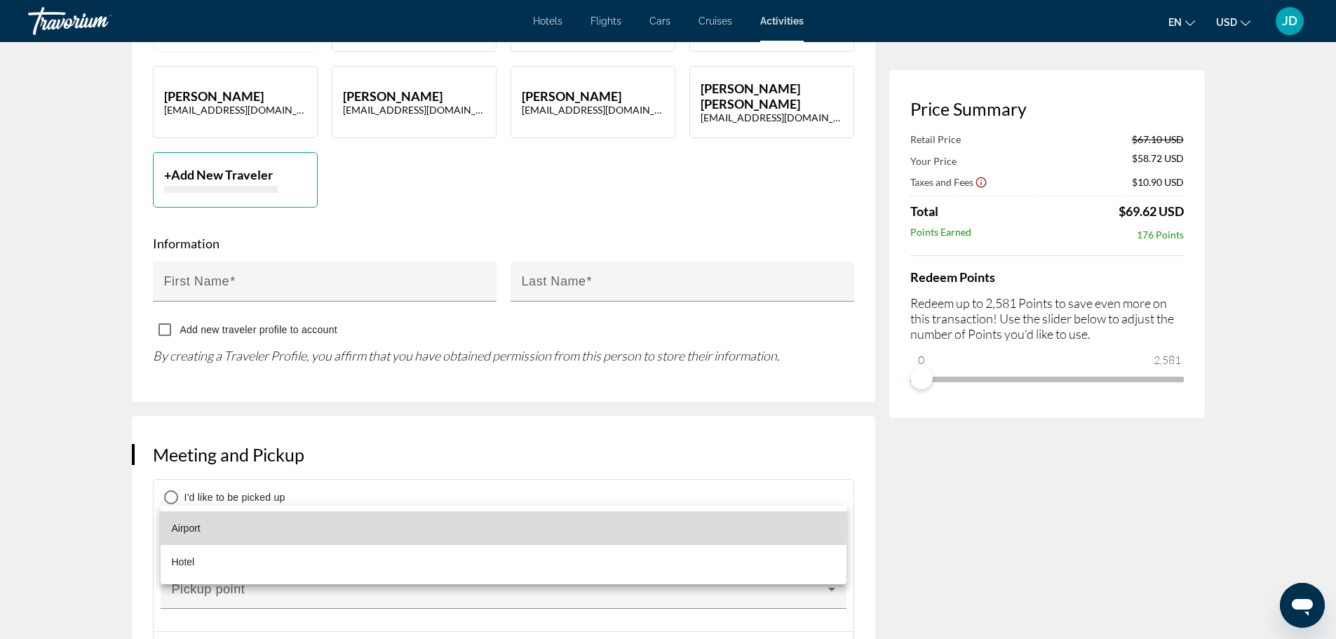
click at [314, 527] on mat-option "Airport" at bounding box center [504, 528] width 686 height 34
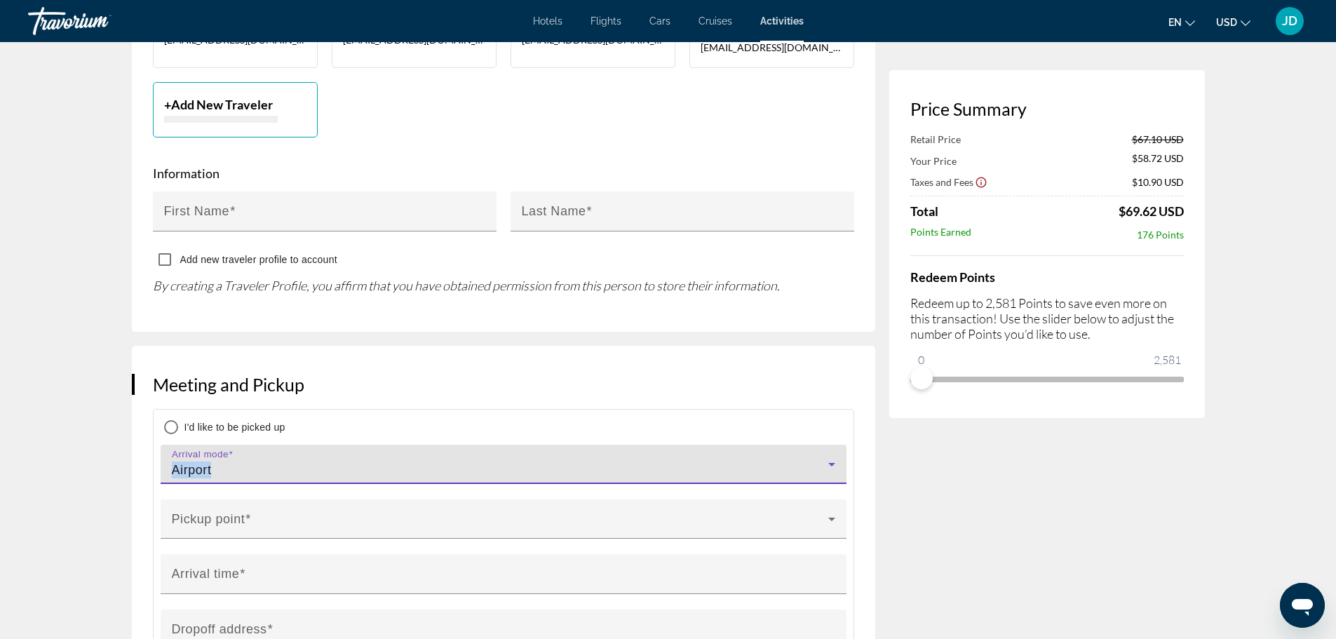
scroll to position [982, 0]
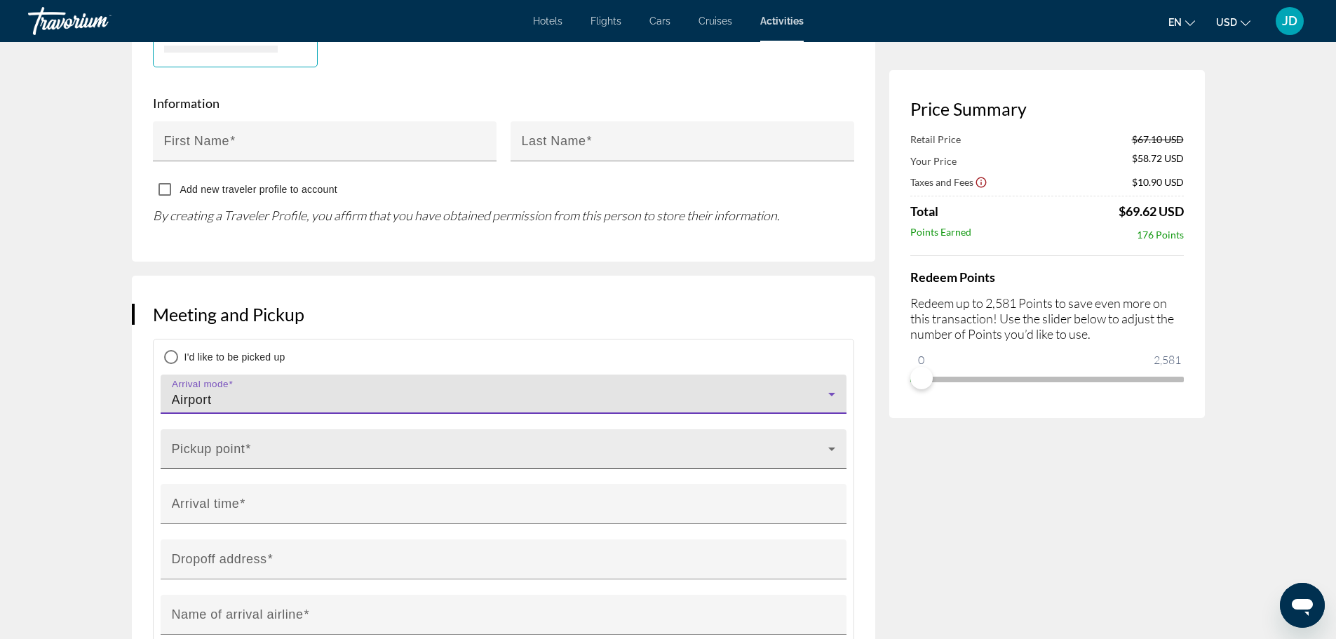
click at [755, 446] on span "Main content" at bounding box center [500, 454] width 656 height 17
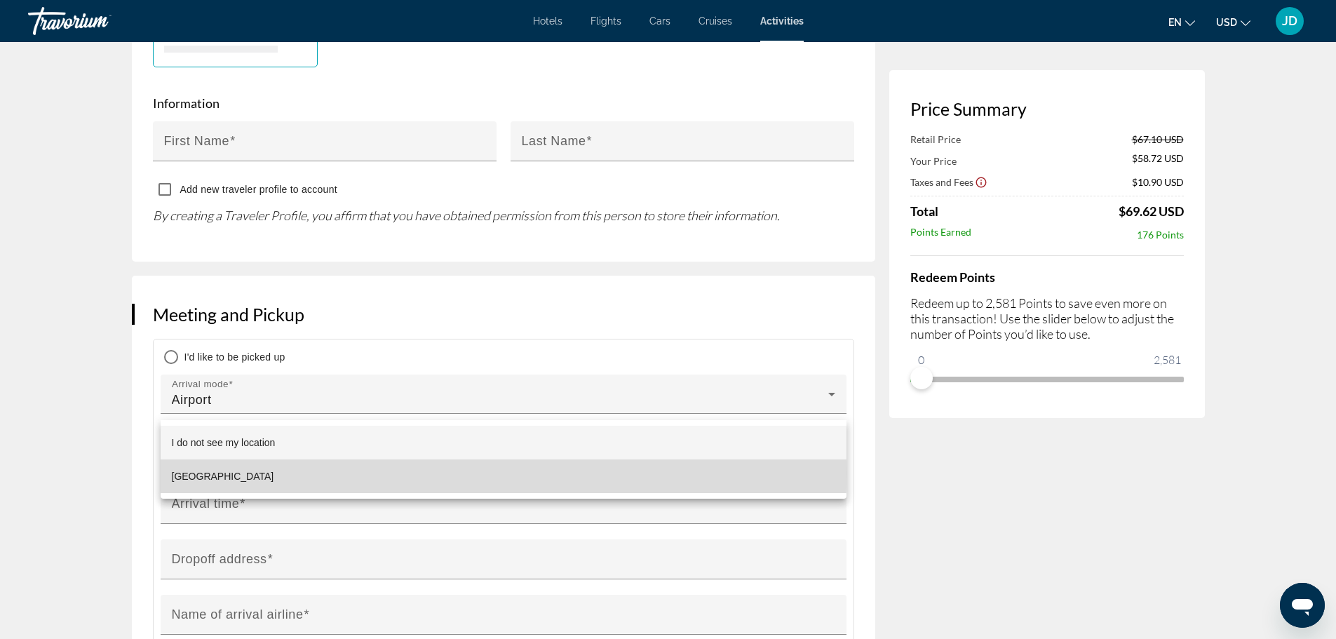
click at [198, 473] on span "[GEOGRAPHIC_DATA]" at bounding box center [223, 476] width 102 height 17
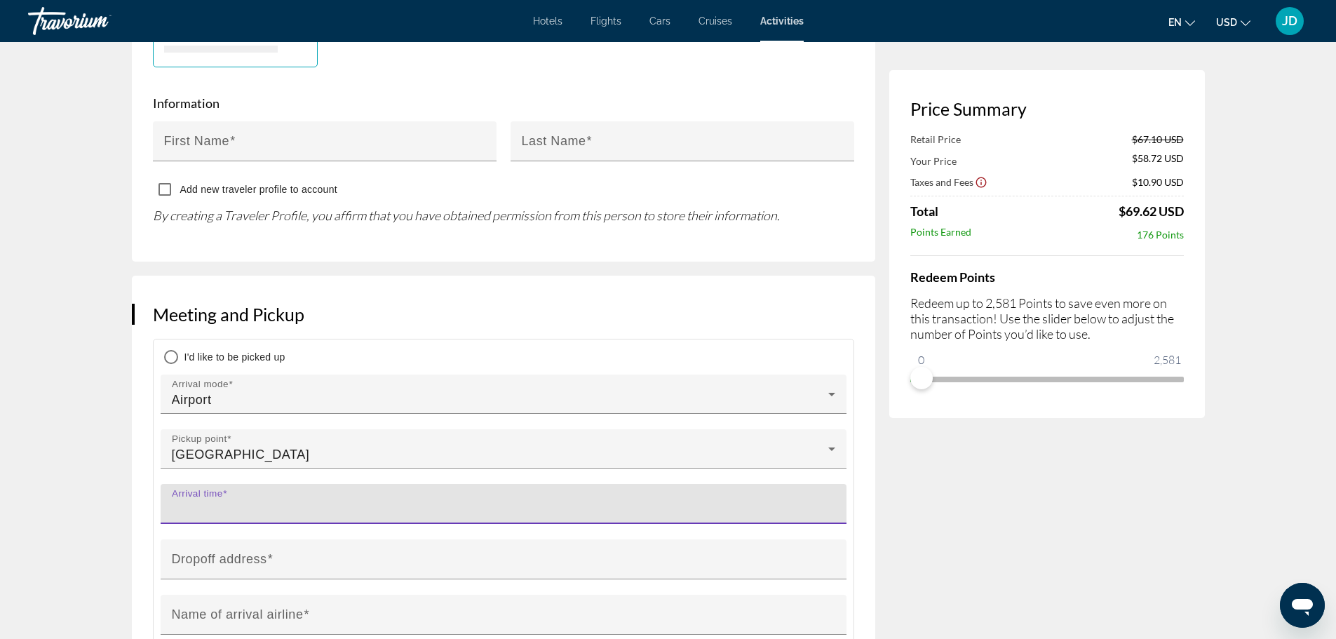
click at [310, 501] on input "Arrival time" at bounding box center [508, 509] width 672 height 17
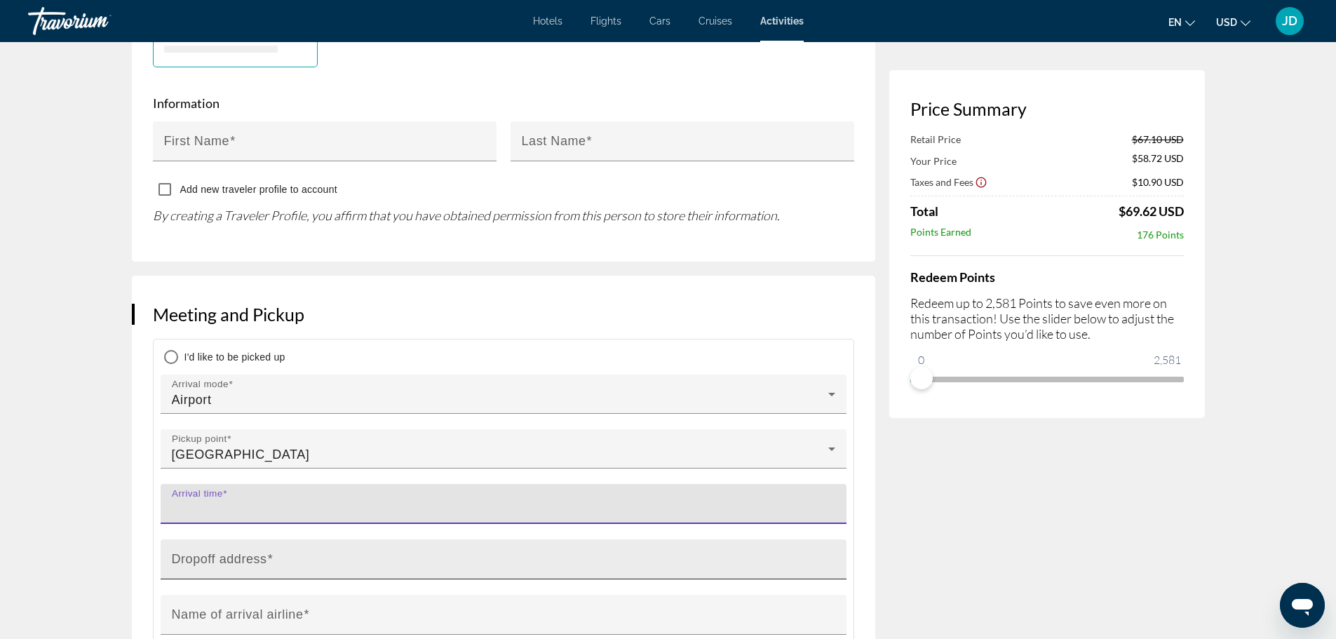
click at [328, 557] on input "Dropoff address" at bounding box center [508, 565] width 672 height 17
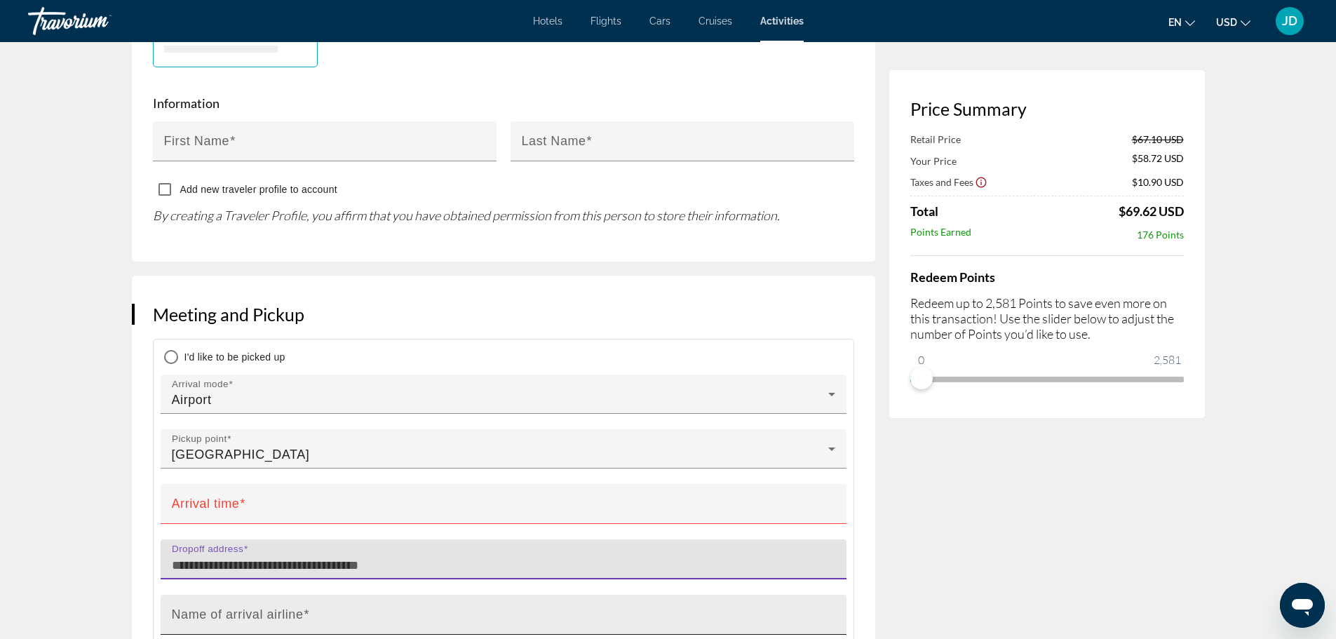
click at [387, 612] on input "Name of arrival airline" at bounding box center [508, 620] width 672 height 17
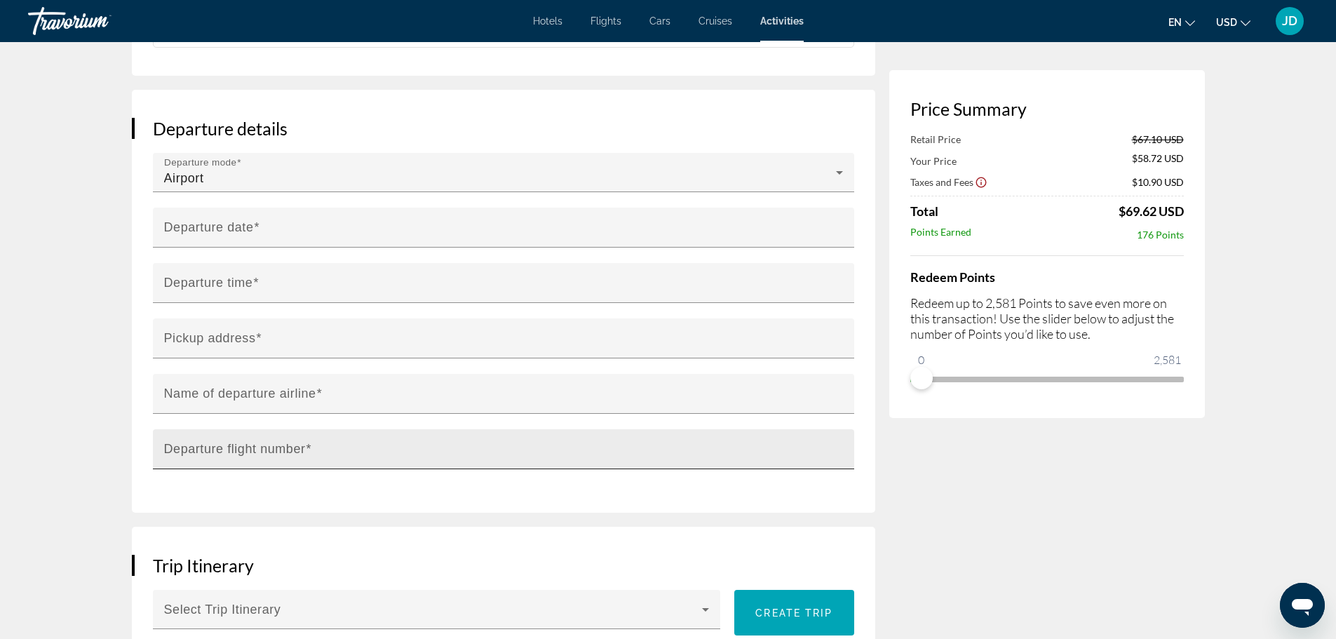
scroll to position [1543, 0]
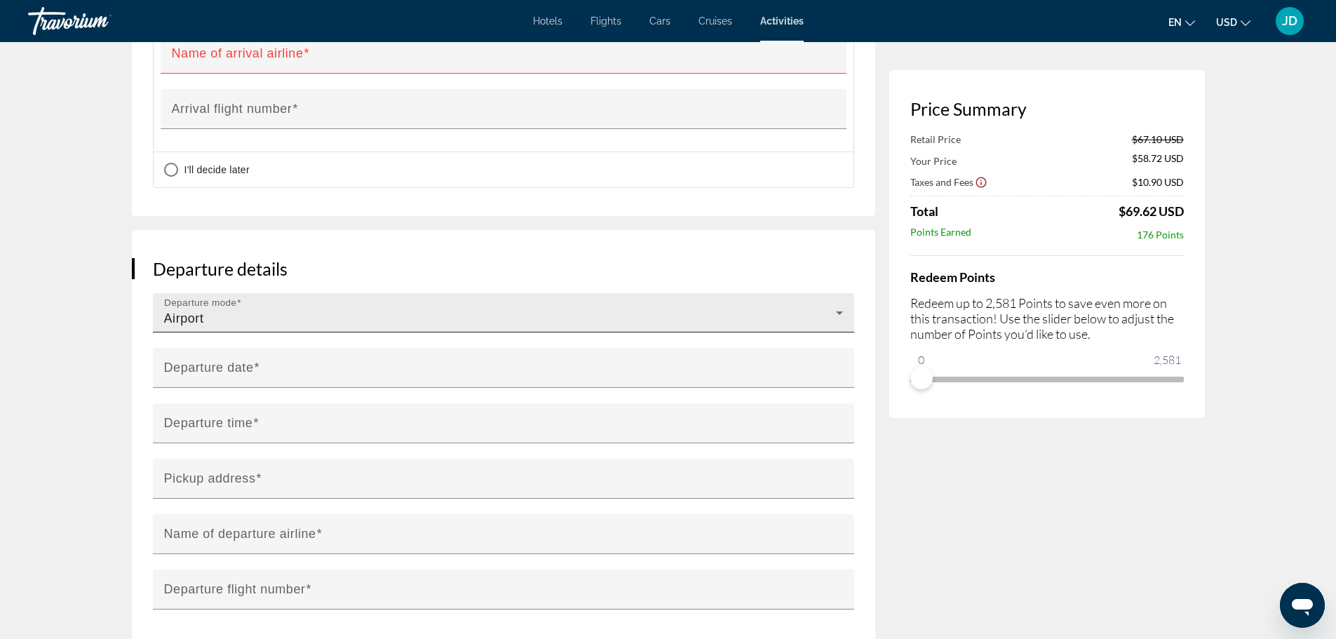
click at [377, 293] on div "Departure mode Airport" at bounding box center [503, 312] width 679 height 39
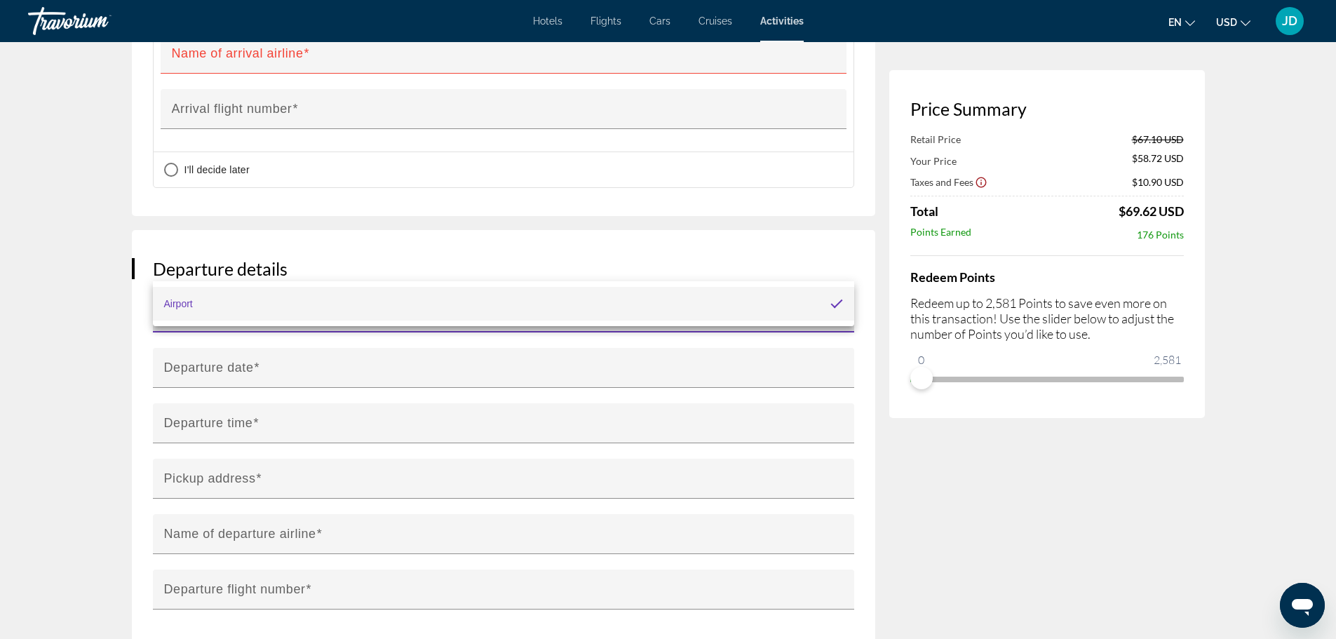
click at [381, 259] on div at bounding box center [668, 319] width 1336 height 639
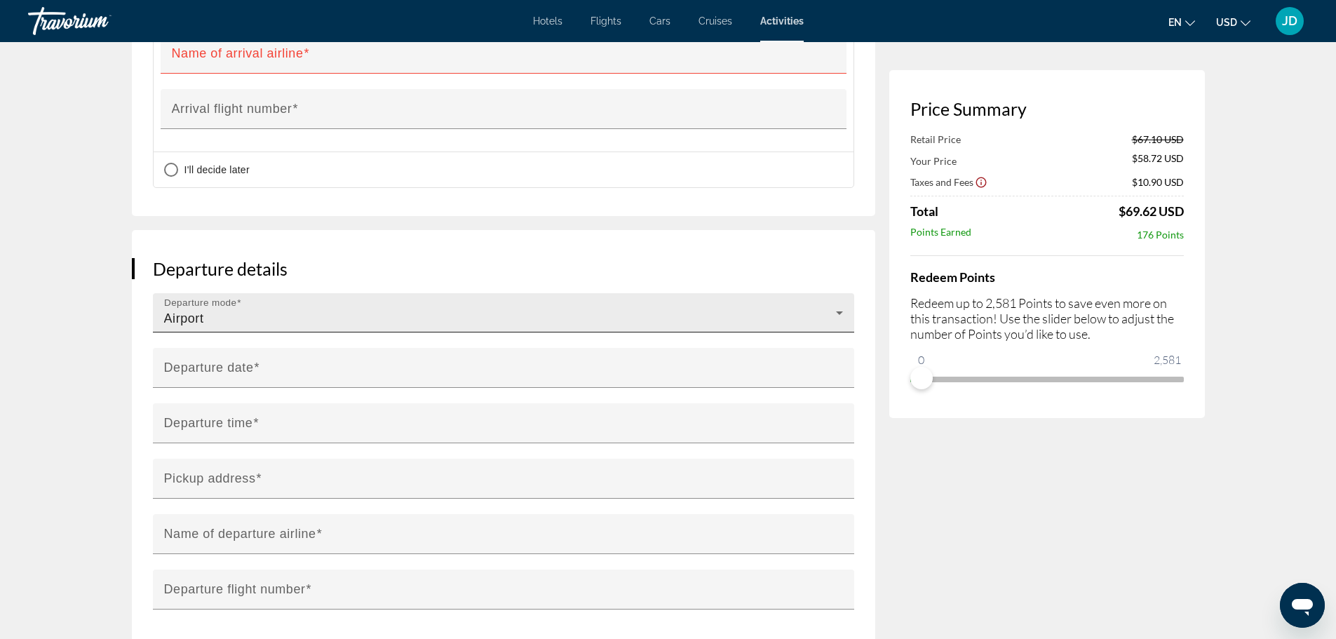
click at [730, 310] on div "Airport" at bounding box center [500, 318] width 672 height 17
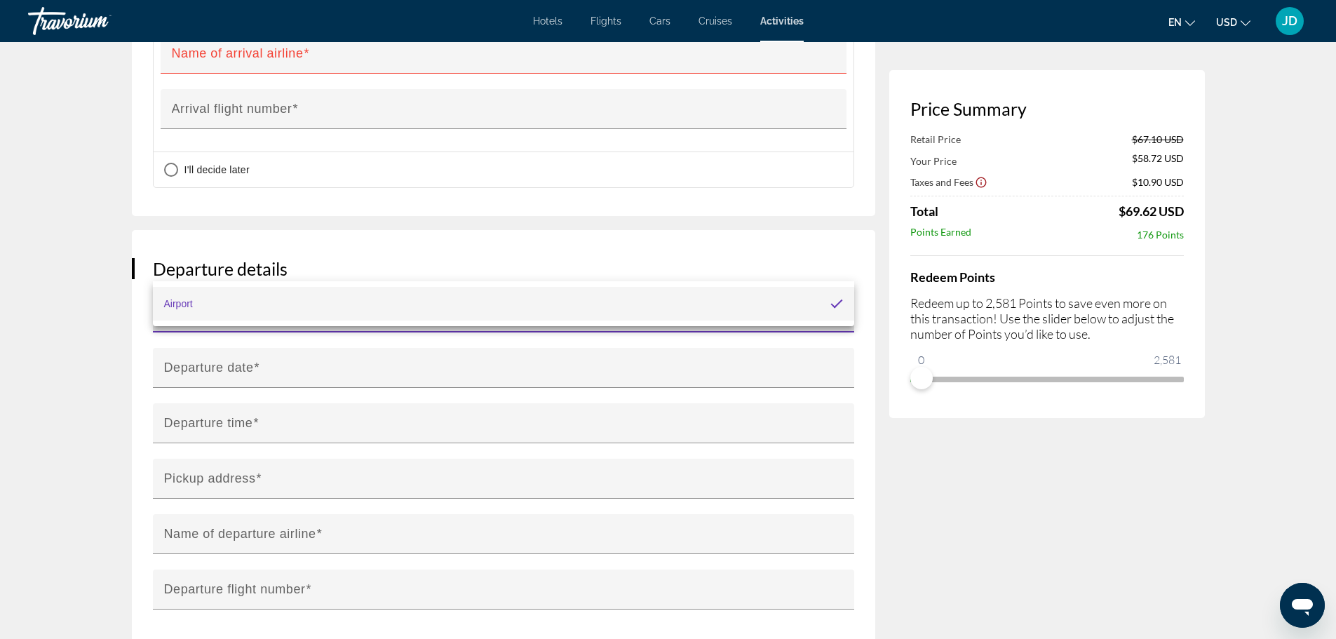
click at [478, 217] on div at bounding box center [668, 319] width 1336 height 639
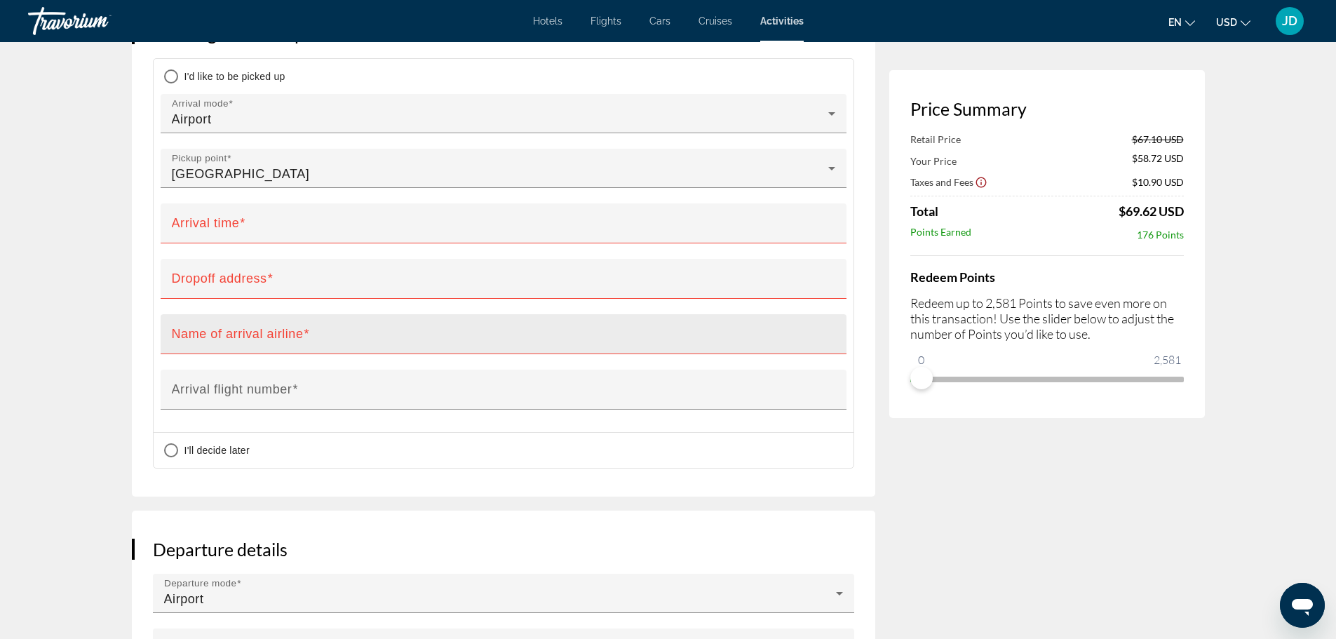
scroll to position [1332, 0]
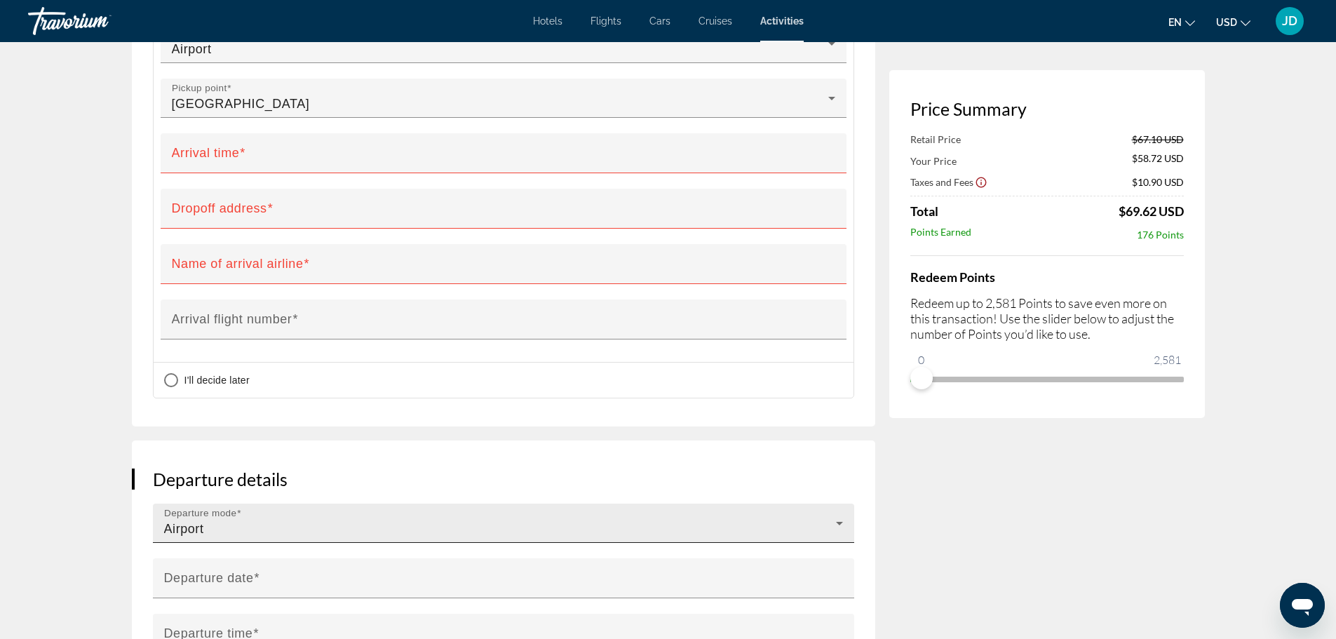
click at [837, 515] on icon "Main content" at bounding box center [839, 523] width 17 height 17
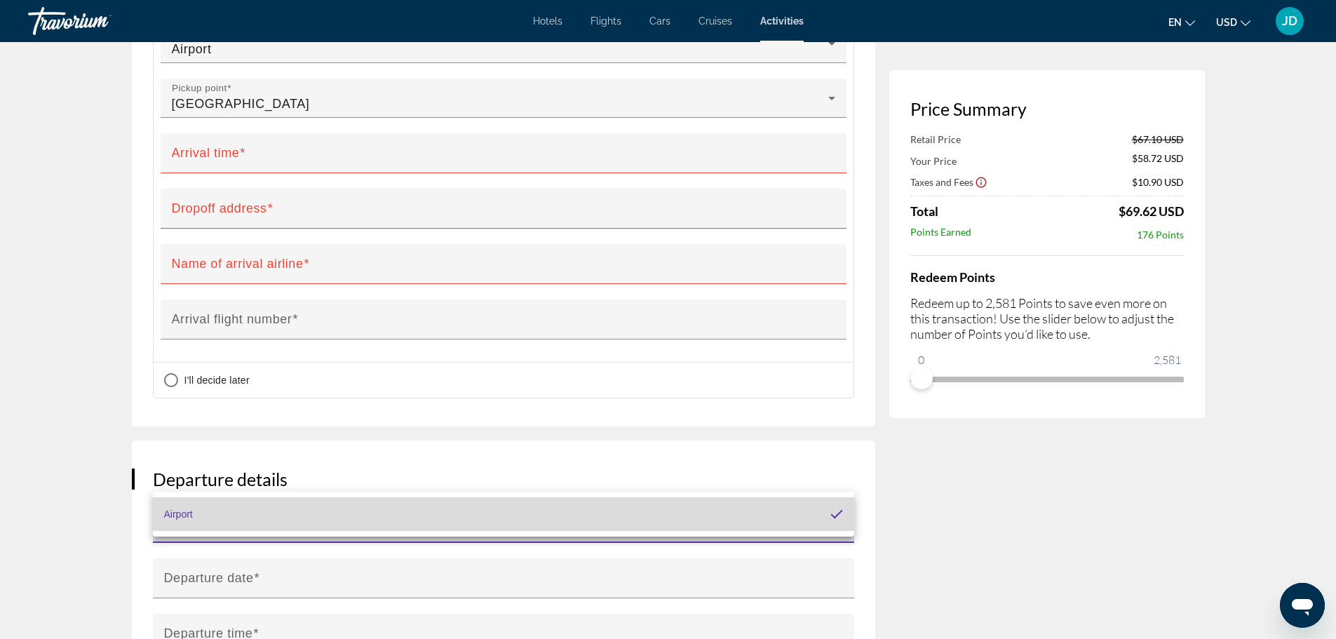
click at [840, 516] on mat-pseudo-checkbox at bounding box center [836, 514] width 13 height 13
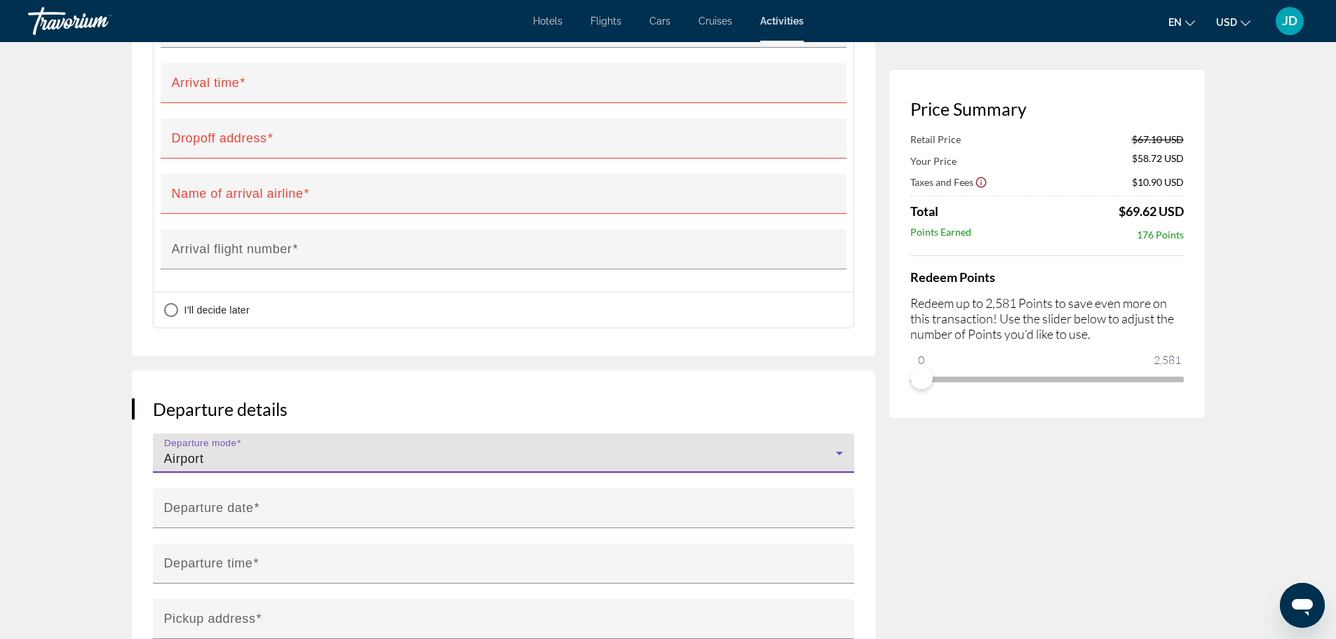
scroll to position [1473, 0]
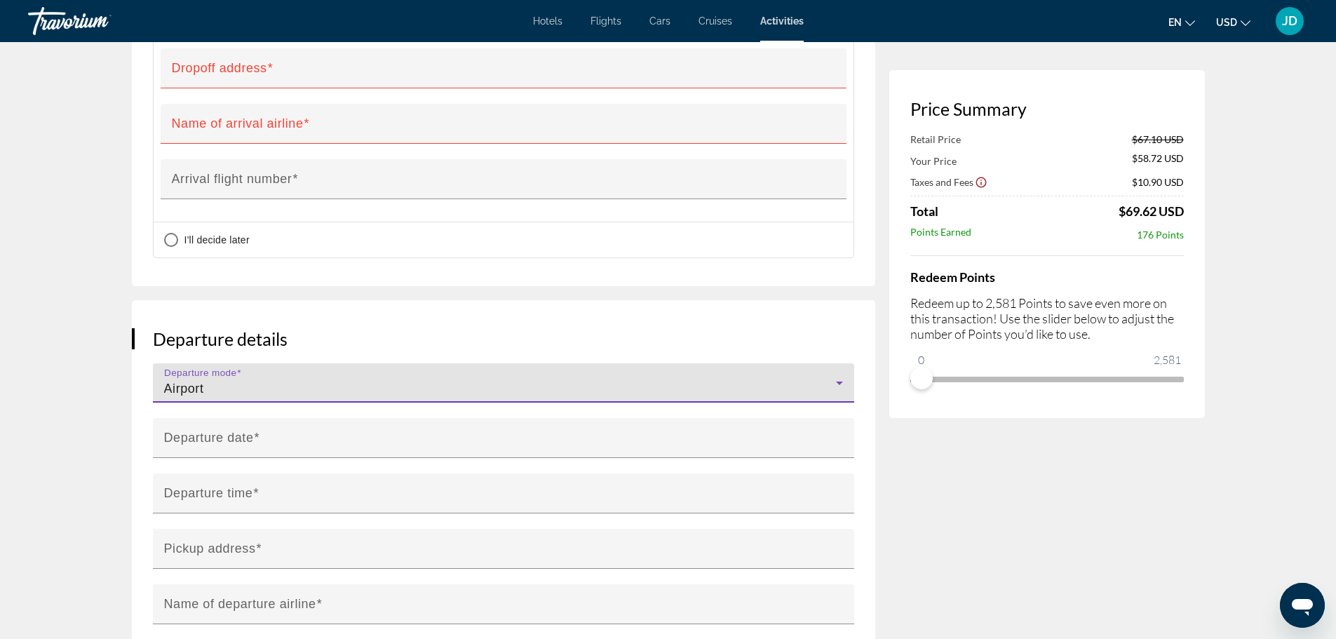
click at [270, 418] on input "**********" at bounding box center [506, 448] width 707 height 60
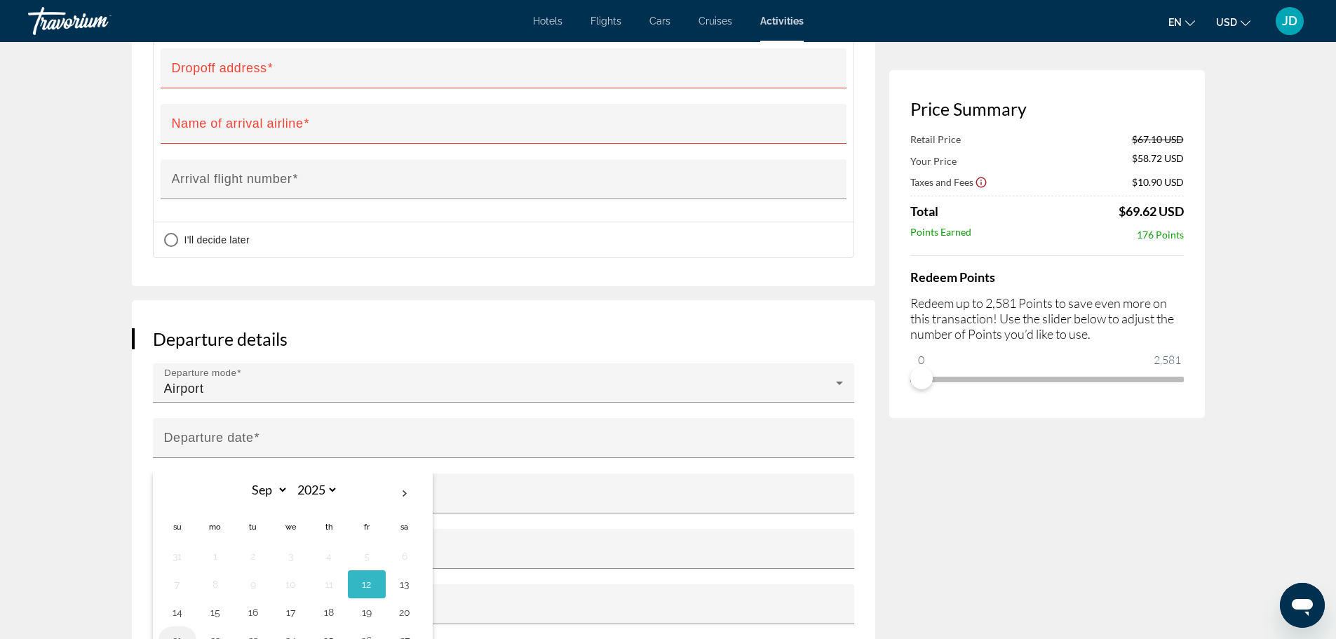
click at [178, 630] on button "21" at bounding box center [177, 640] width 22 height 20
type input "**********"
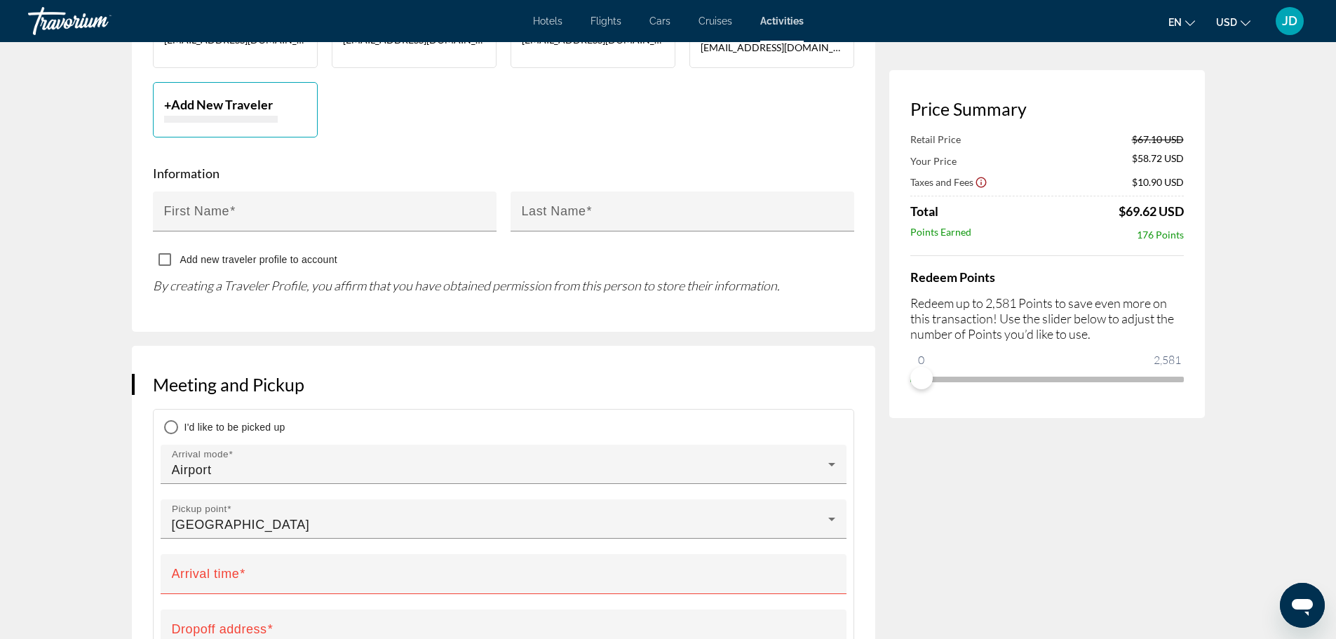
scroll to position [842, 0]
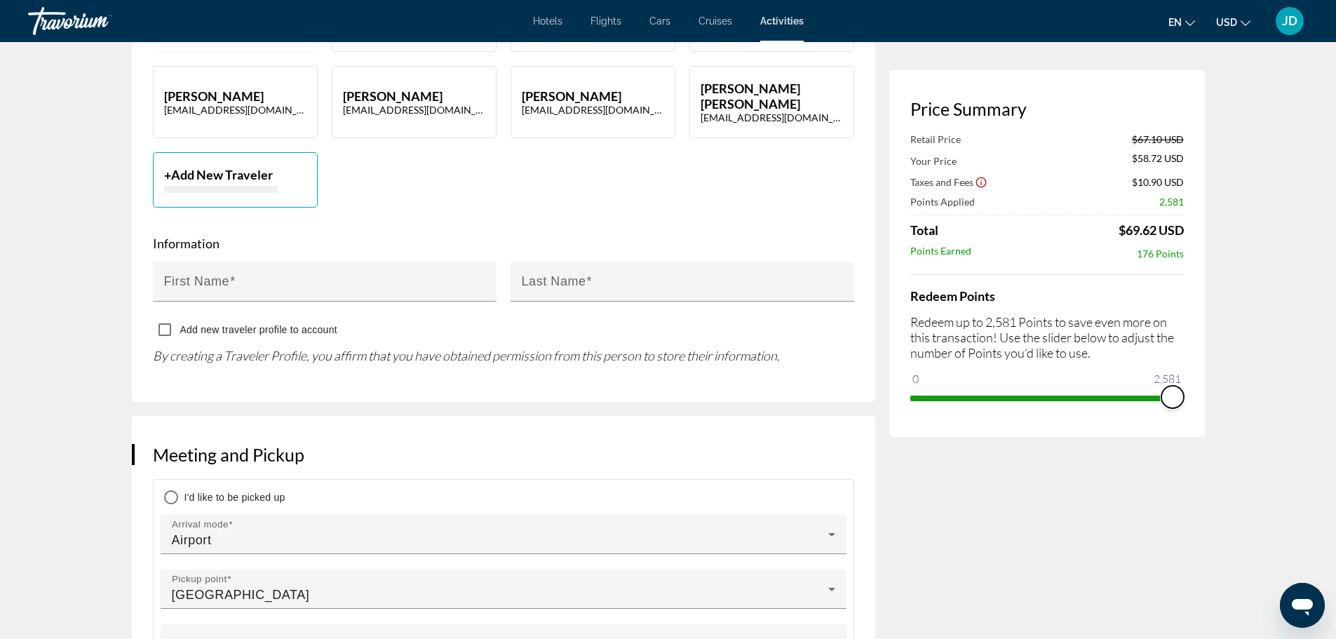
drag, startPoint x: 921, startPoint y: 379, endPoint x: 1194, endPoint y: 387, distance: 272.9
click at [1194, 387] on div "Price Summary Retail Price $67.10 USD Your Price $58.72 USD Taxes and Fees $10.…" at bounding box center [1047, 253] width 316 height 367
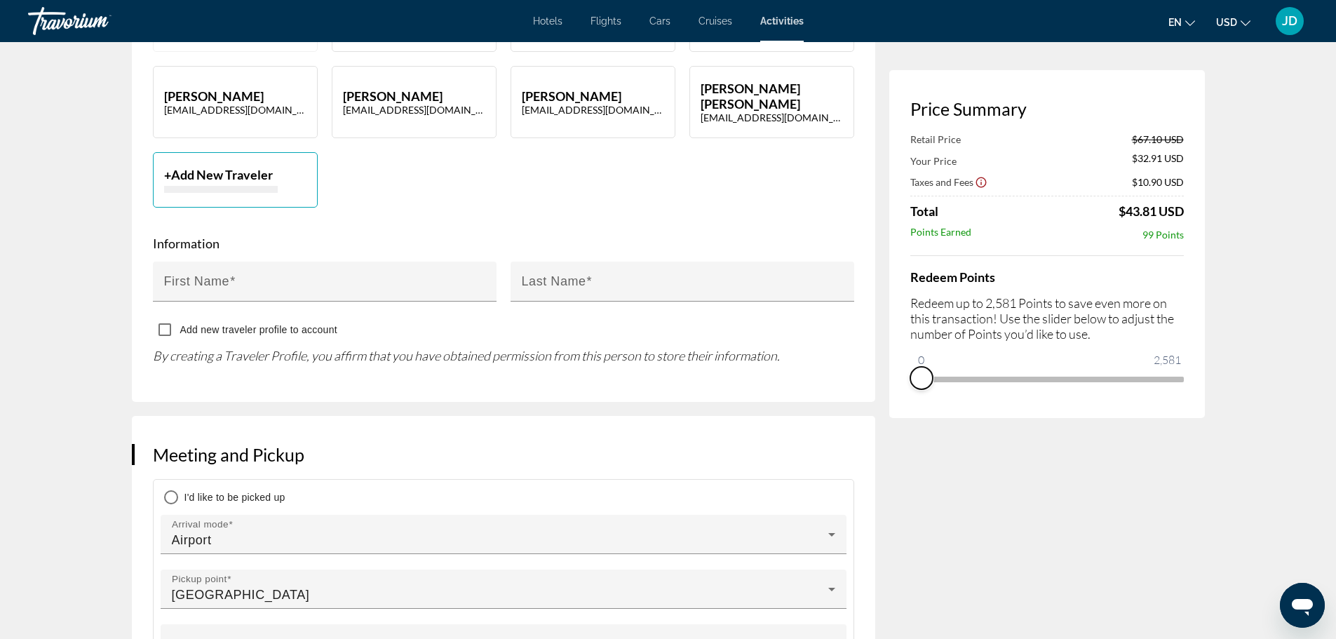
drag, startPoint x: 1175, startPoint y: 393, endPoint x: 920, endPoint y: 418, distance: 256.5
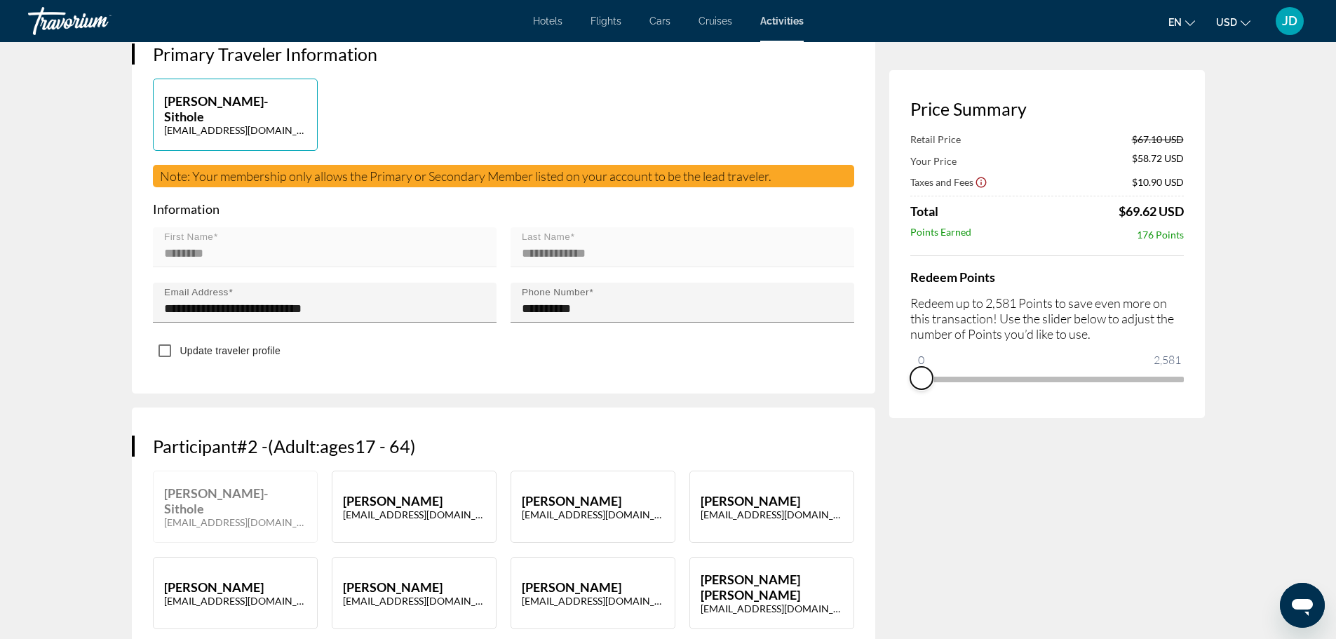
scroll to position [0, 0]
